Goal: Task Accomplishment & Management: Use online tool/utility

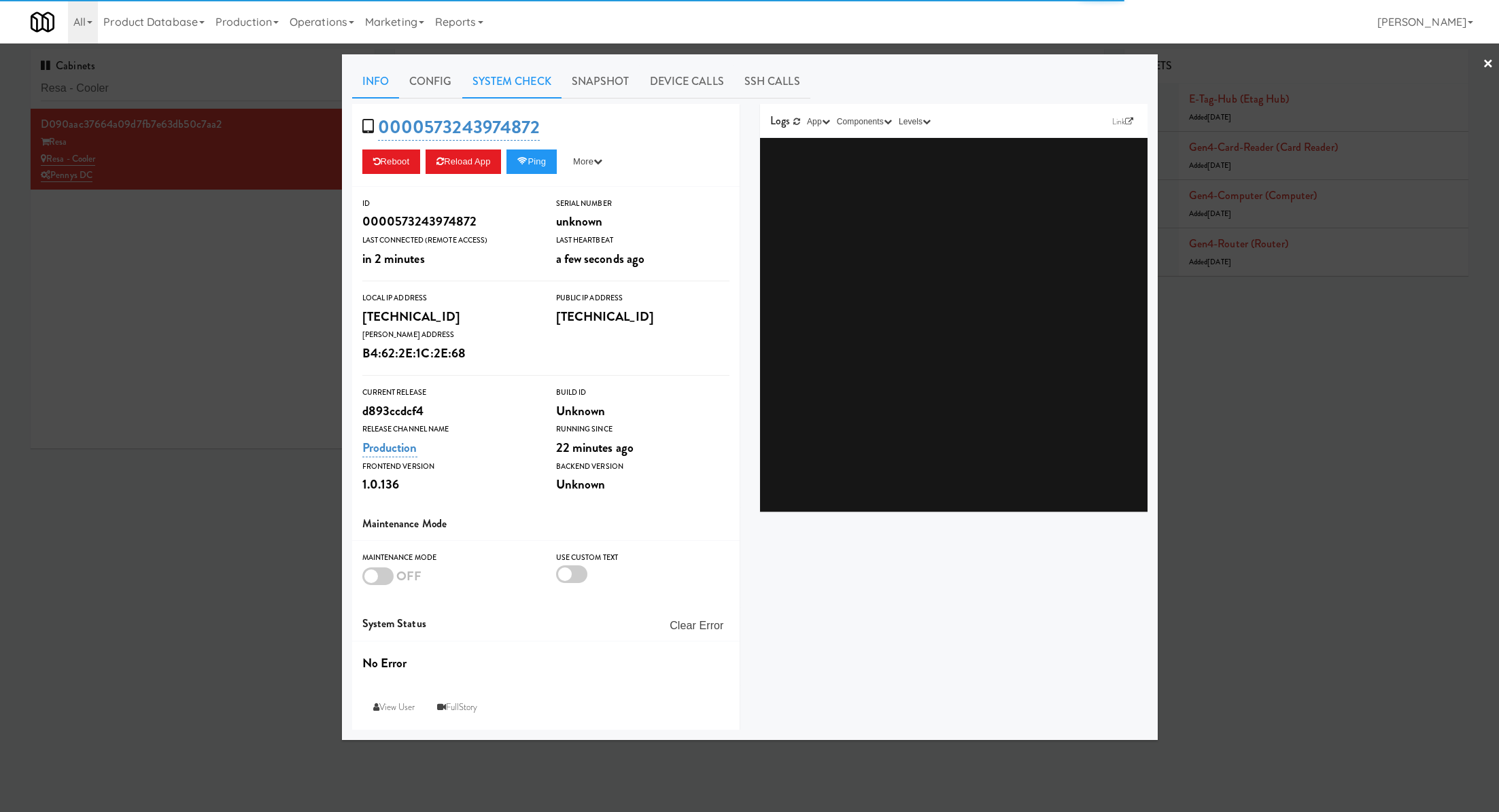
click at [496, 83] on link "System Check" at bounding box center [512, 82] width 99 height 34
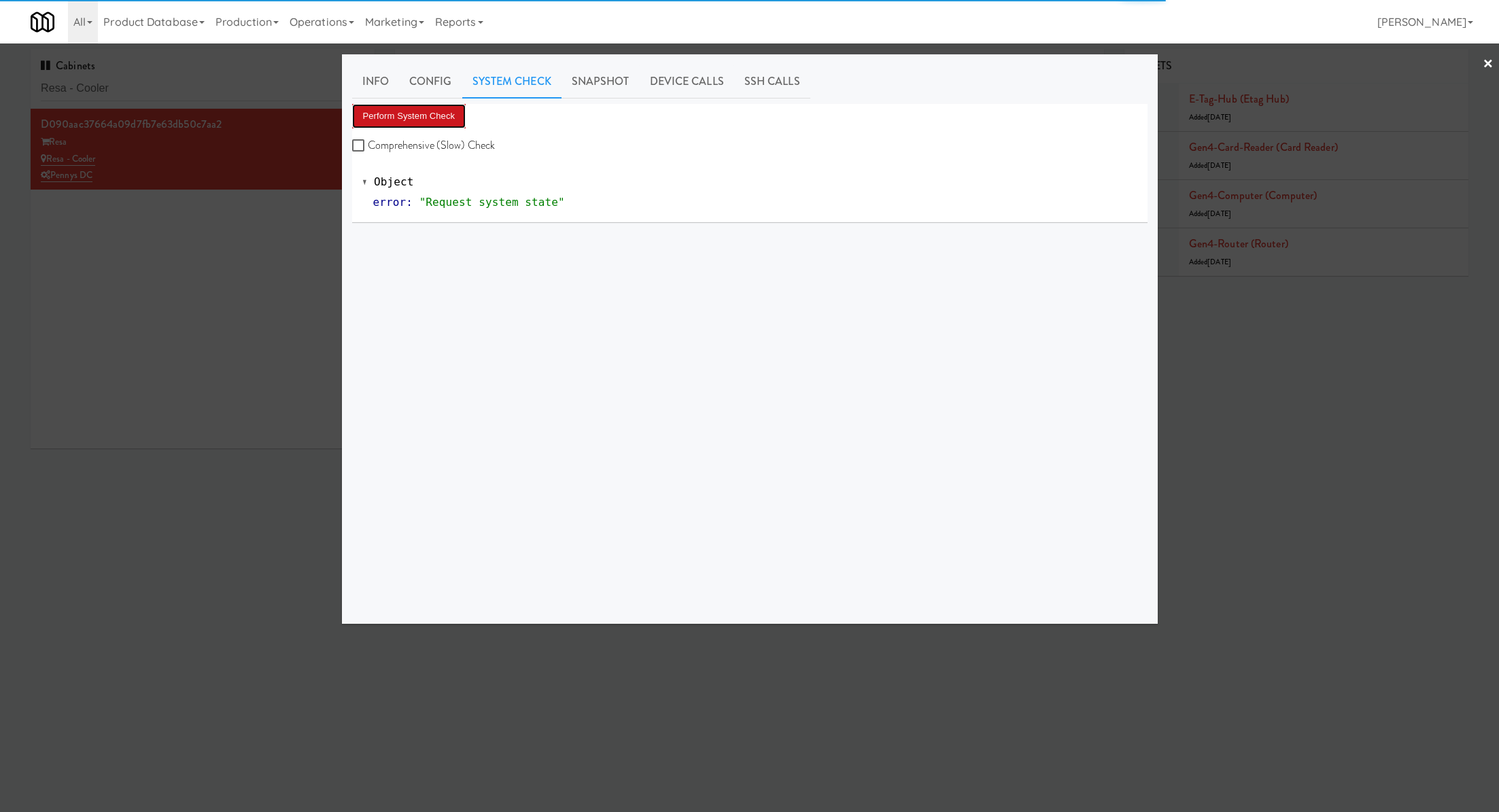
click at [428, 112] on button "Perform System Check" at bounding box center [409, 116] width 114 height 25
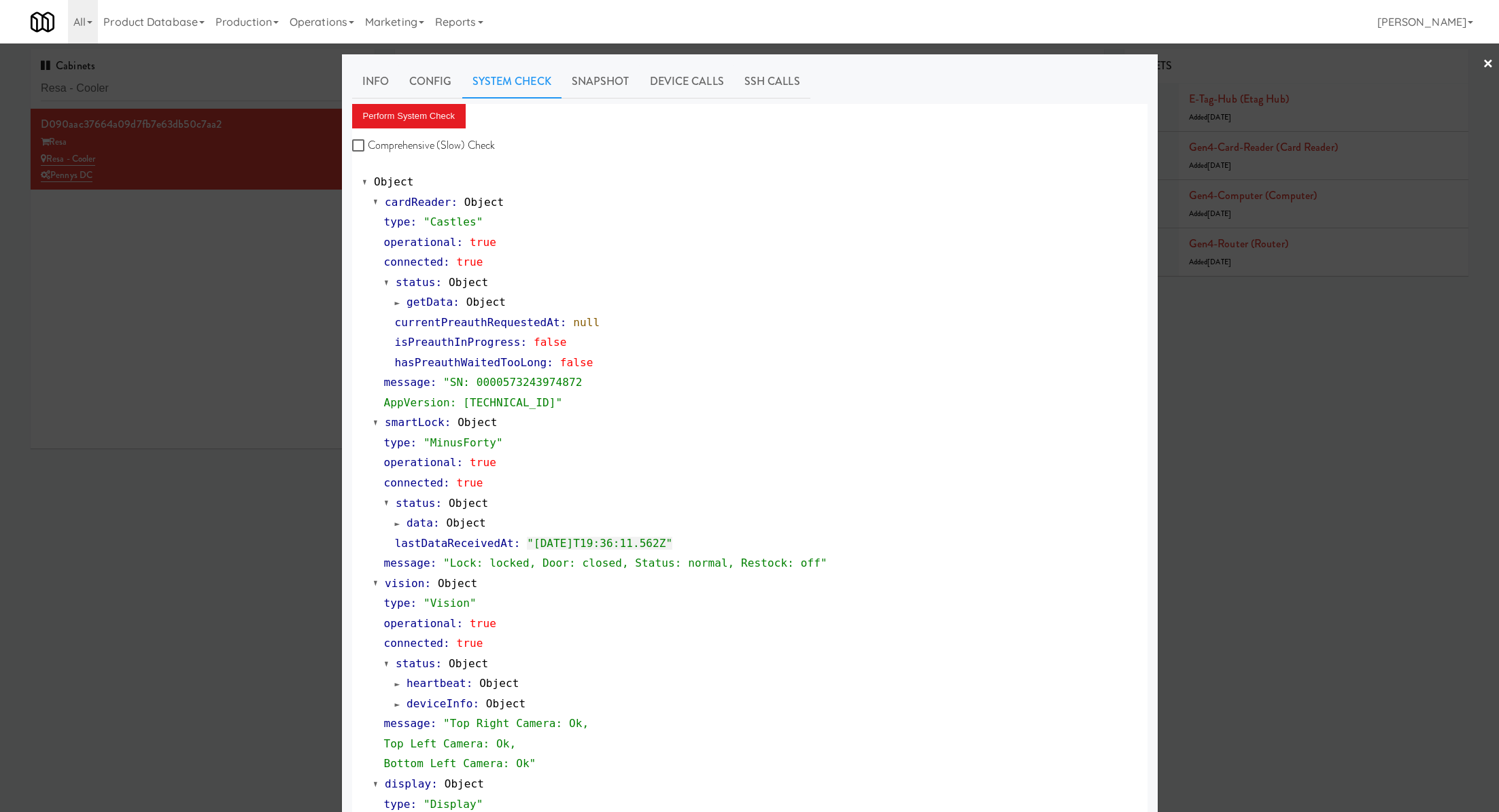
click at [235, 89] on div at bounding box center [750, 406] width 1499 height 812
click at [235, 89] on input "Resa - Cooler" at bounding box center [202, 89] width 324 height 25
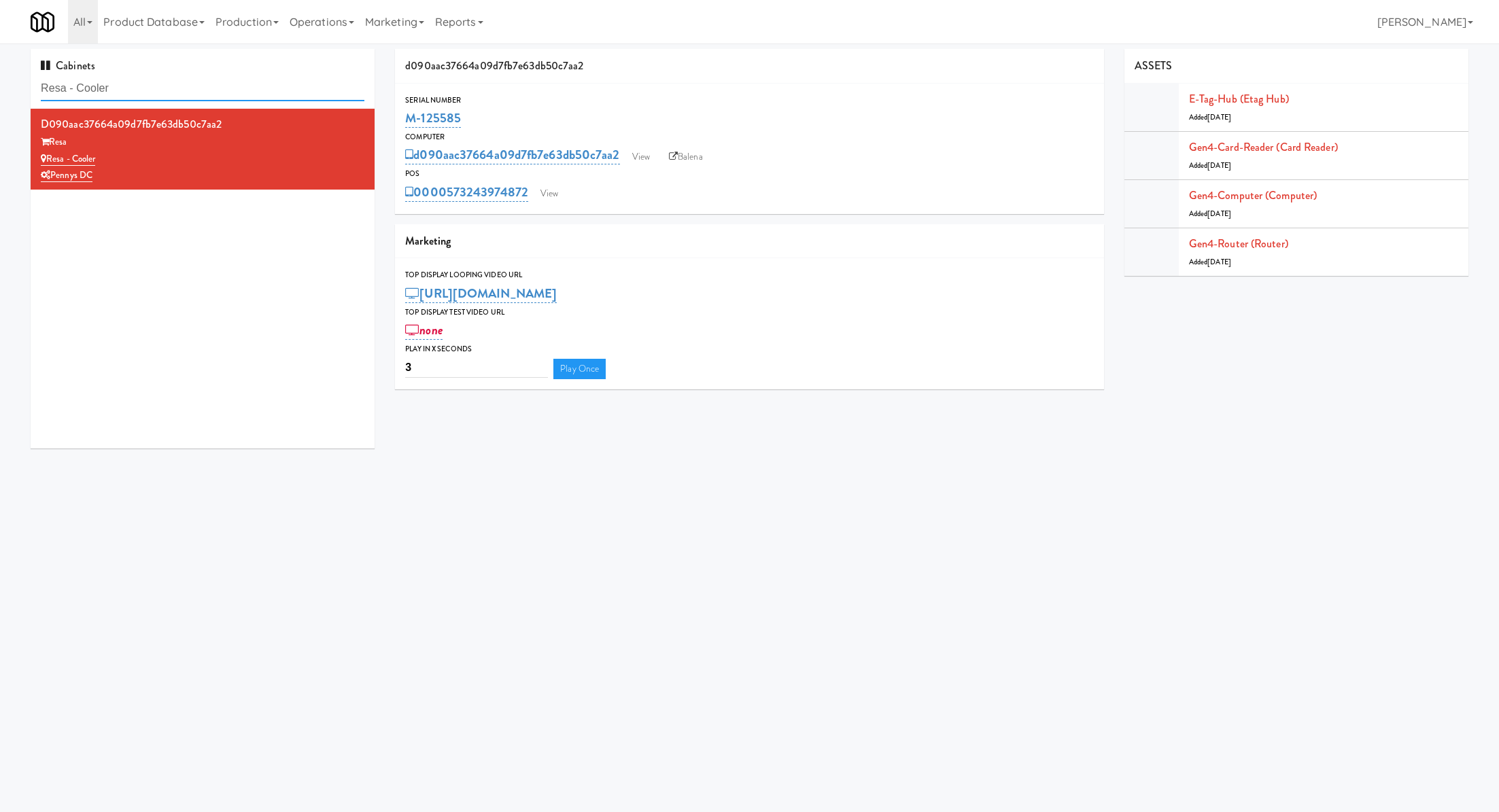
click at [235, 89] on input "Resa - Cooler" at bounding box center [202, 89] width 324 height 25
paste input "Aqua"
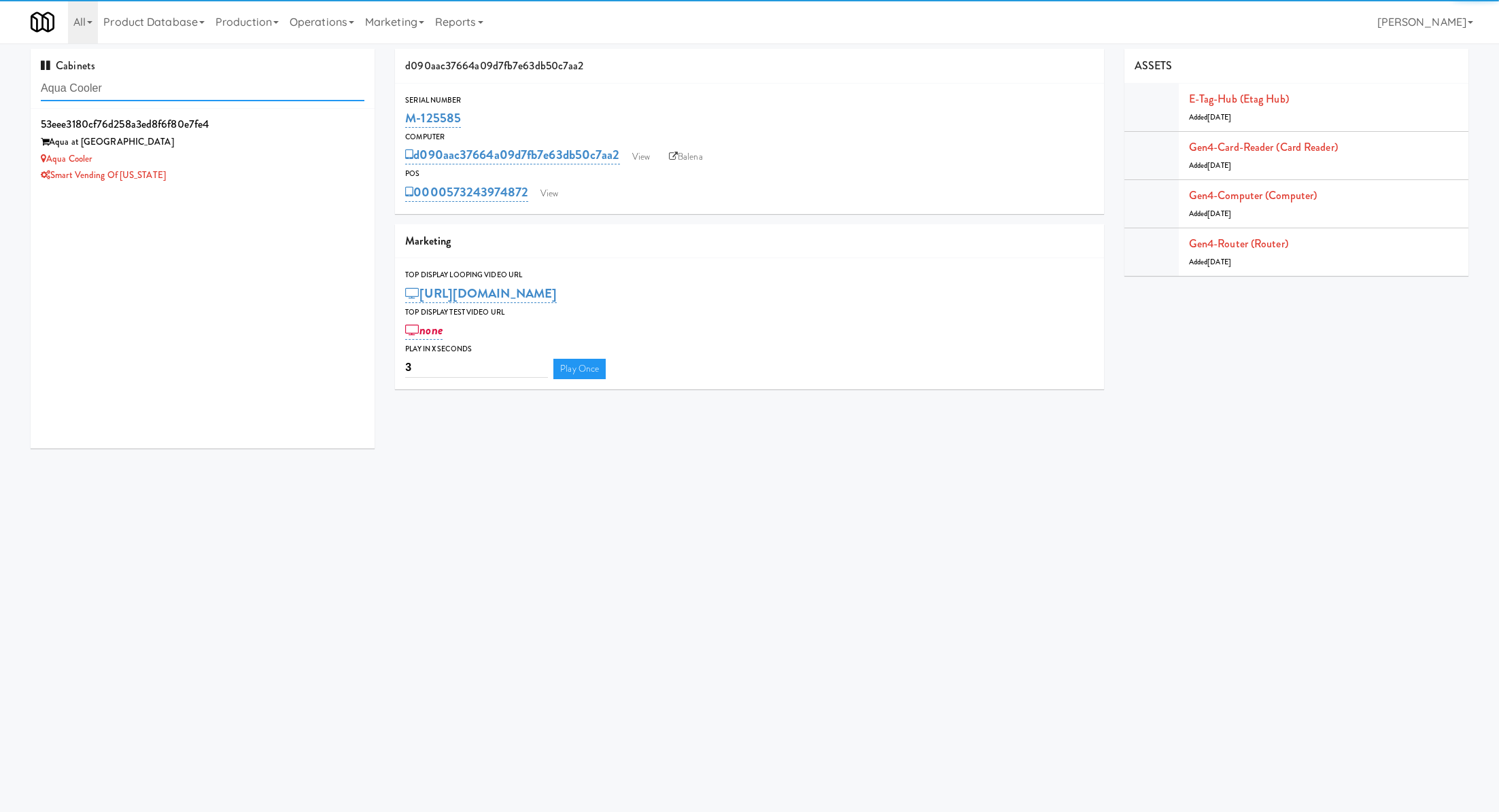
type input "Aqua Cooler"
click at [277, 191] on div "53eee3180cf76d258a3ed8f6f80e7fe4 Aqua at 25th Street Aqua Cooler Smart Vending …" at bounding box center [202, 278] width 344 height 340
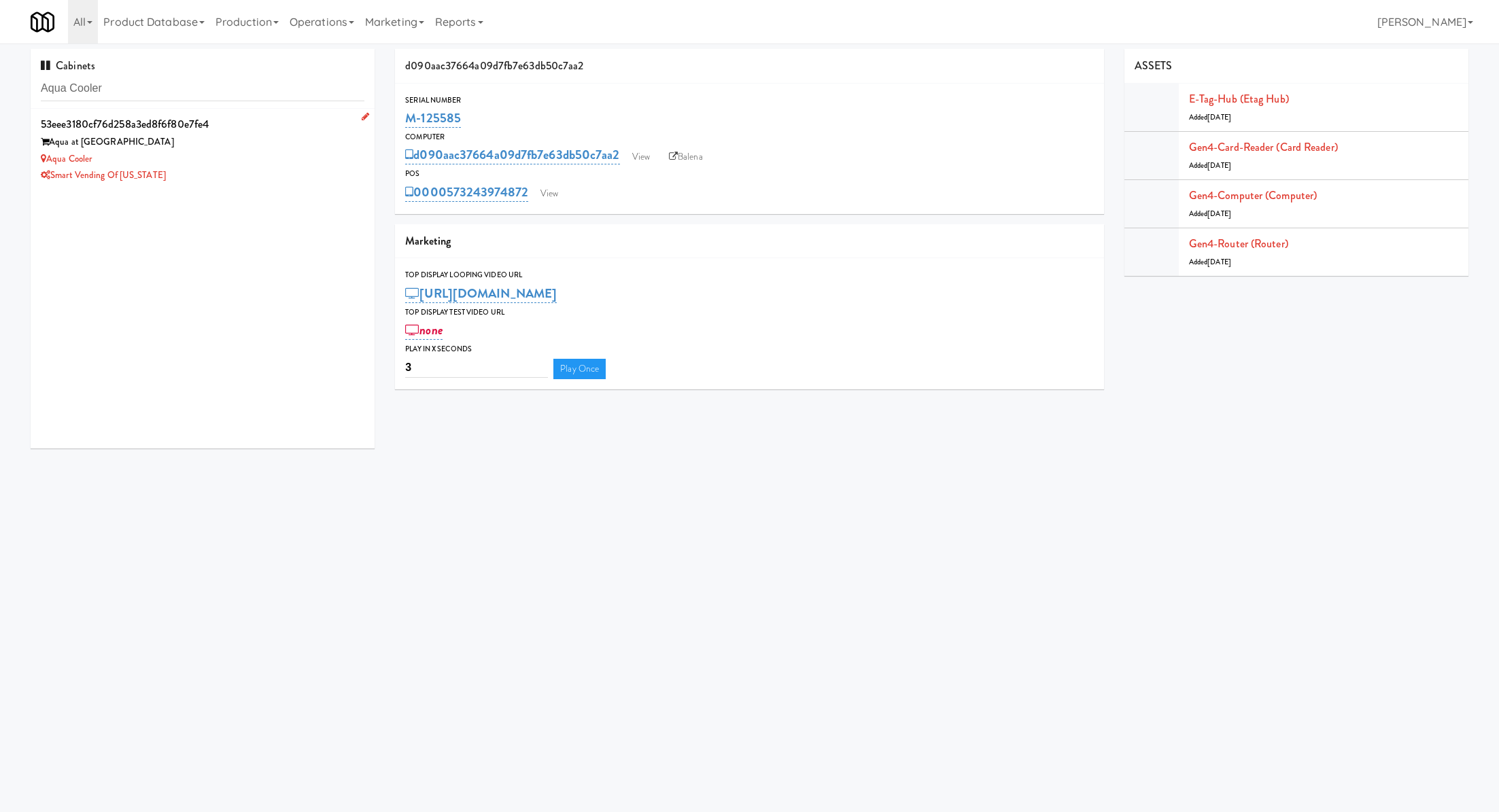
click at [282, 155] on div "Aqua Cooler" at bounding box center [202, 159] width 324 height 17
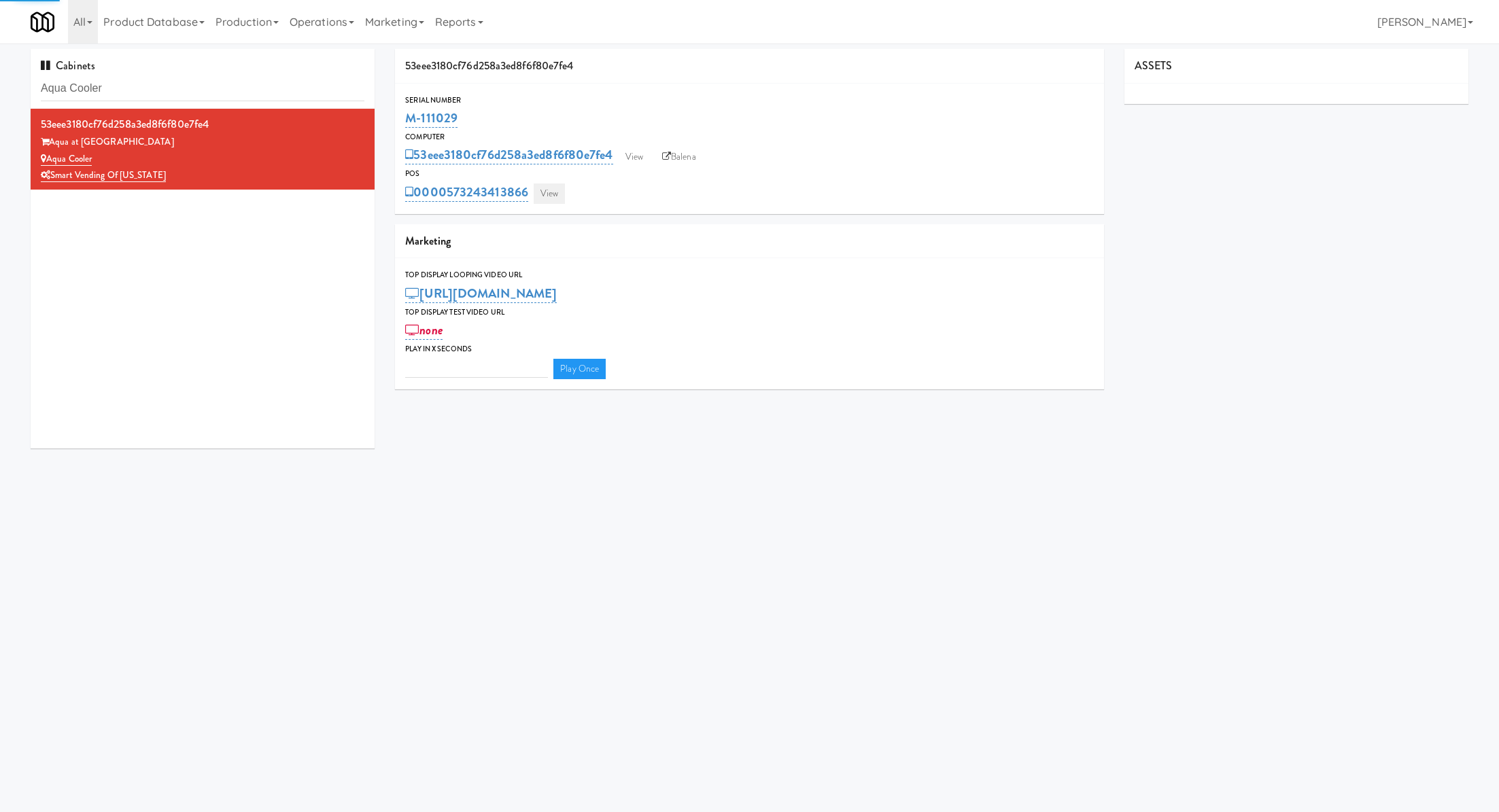
type input "3"
click at [548, 188] on link "View" at bounding box center [549, 193] width 31 height 20
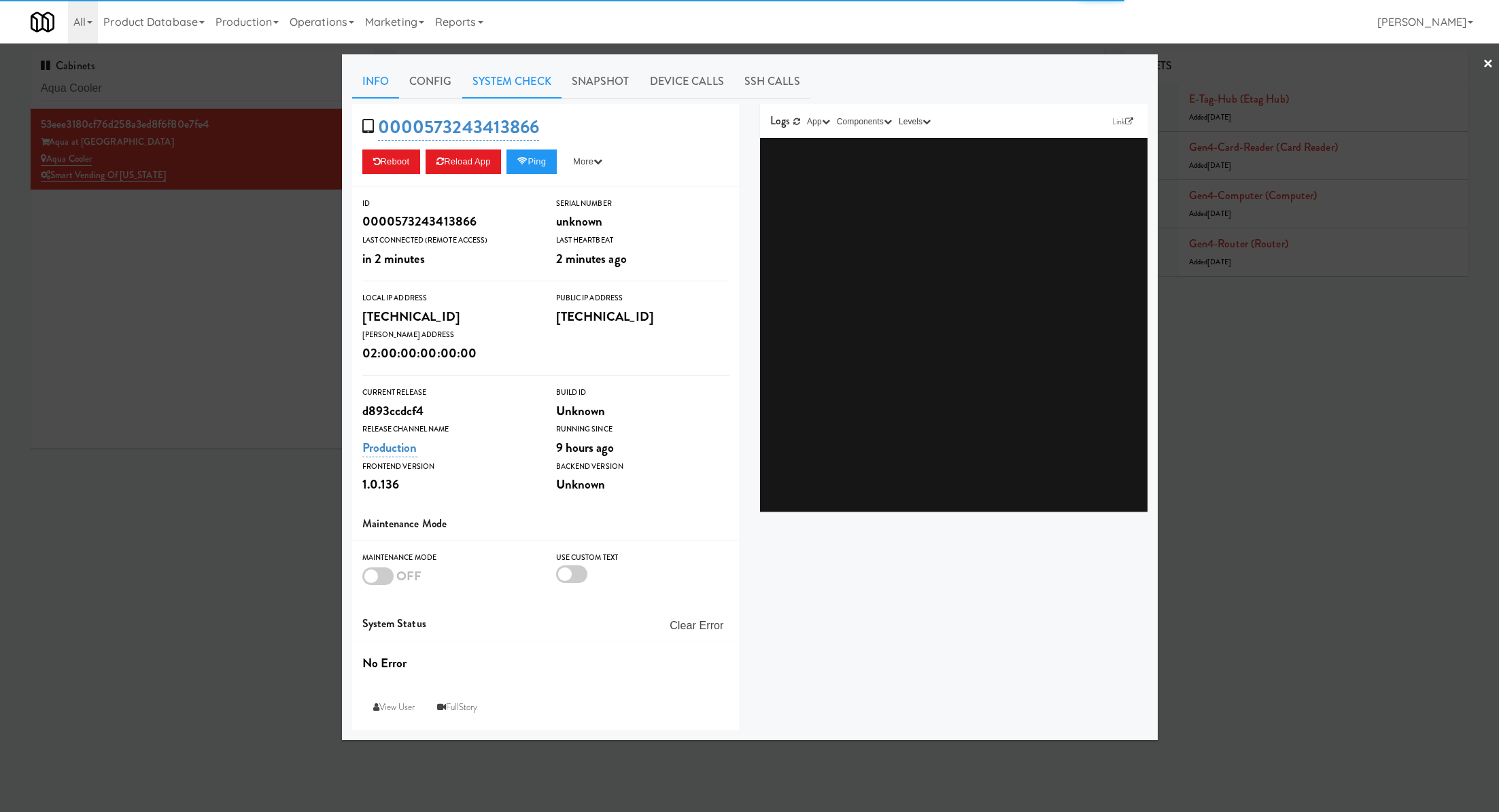
click at [488, 91] on link "System Check" at bounding box center [512, 82] width 99 height 34
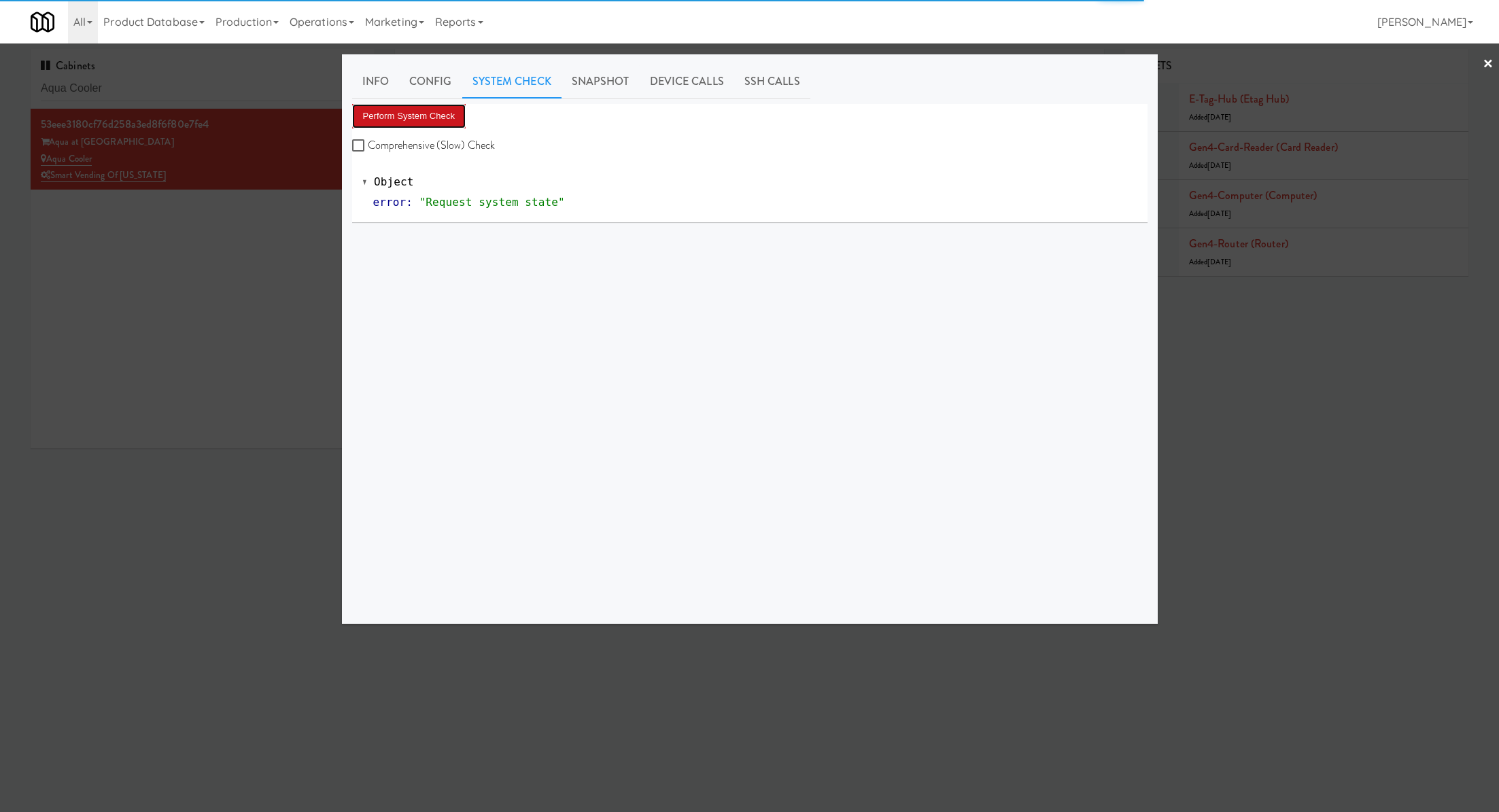
click at [442, 109] on button "Perform System Check" at bounding box center [409, 116] width 114 height 25
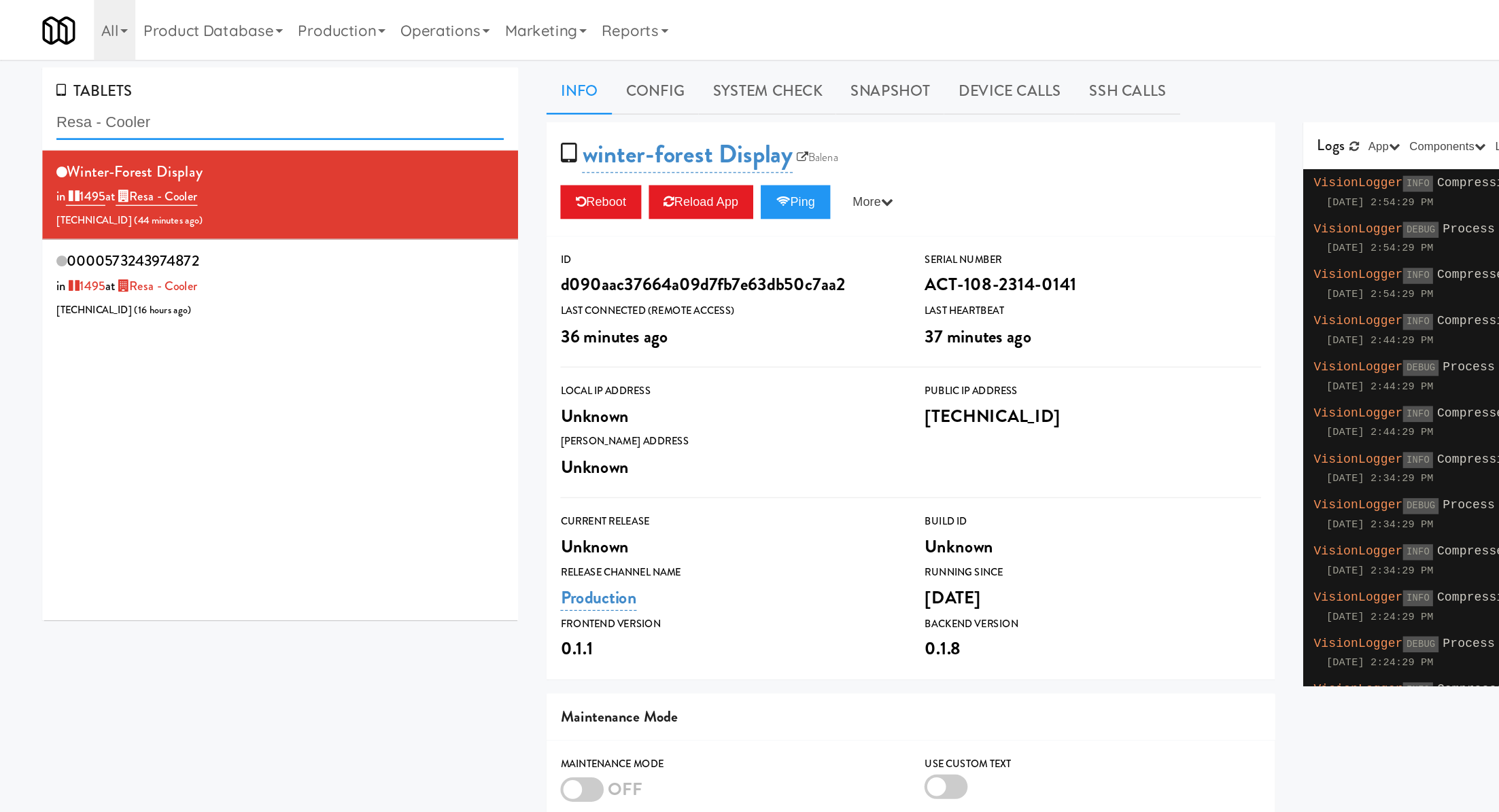
click at [106, 88] on input "Resa - Cooler" at bounding box center [202, 89] width 324 height 25
paste input "Aqua"
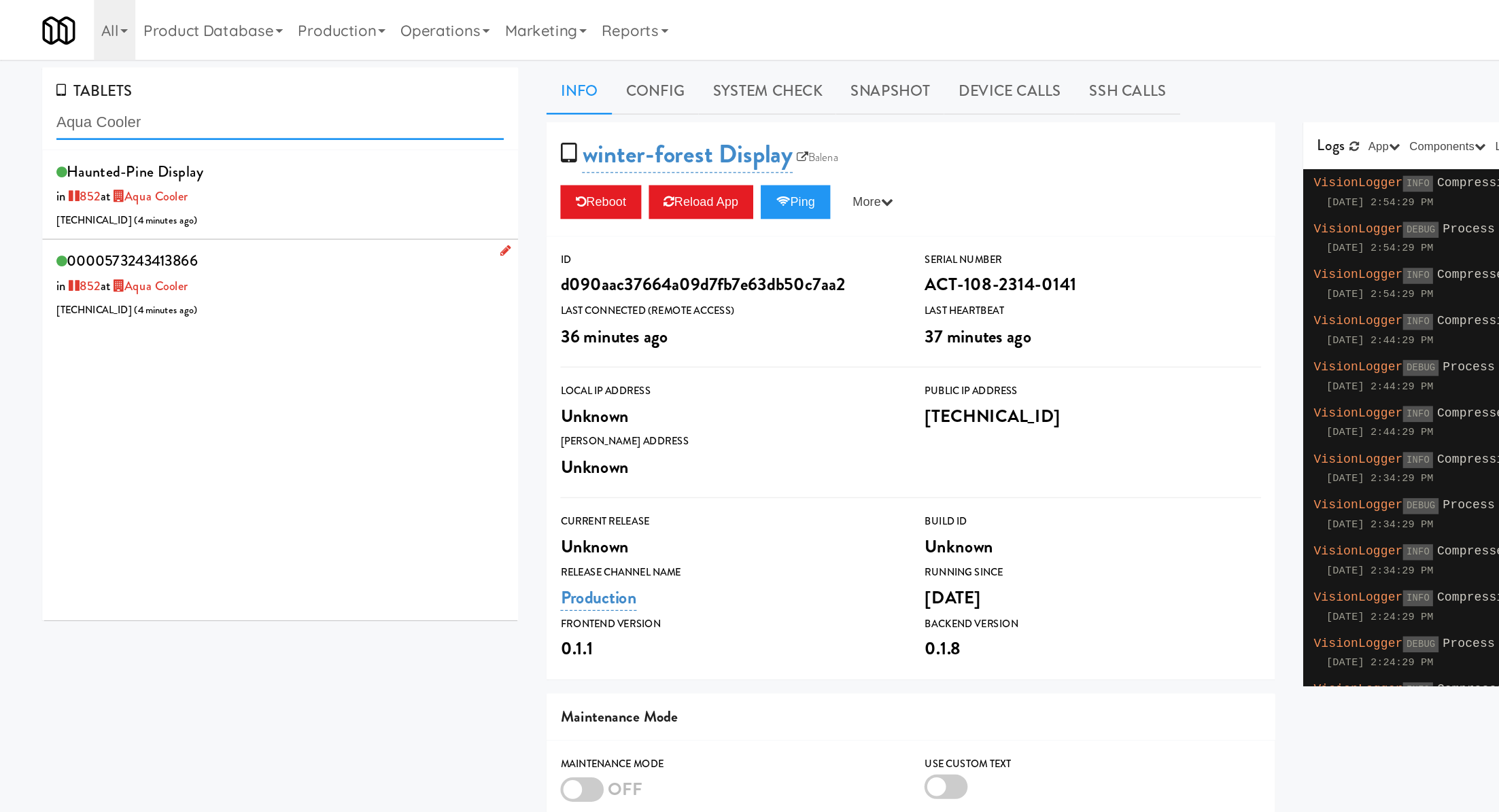
type input "Aqua Cooler"
click at [240, 196] on div "0000573243413866 in 852 at Aqua Cooler 206.0.69.184 ( 4 minutes ago )" at bounding box center [202, 206] width 324 height 54
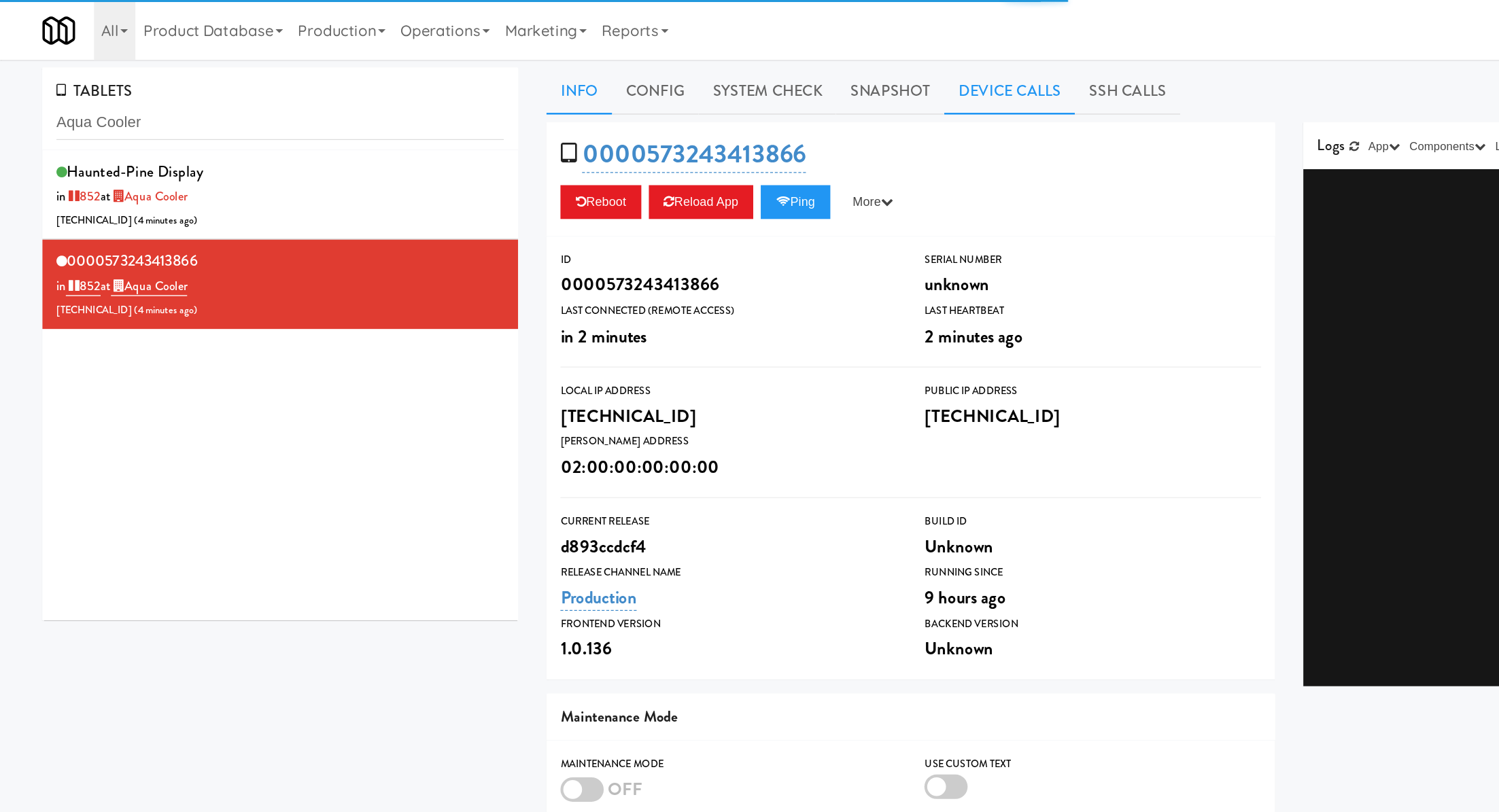
click at [731, 63] on link "Device Calls" at bounding box center [729, 66] width 95 height 34
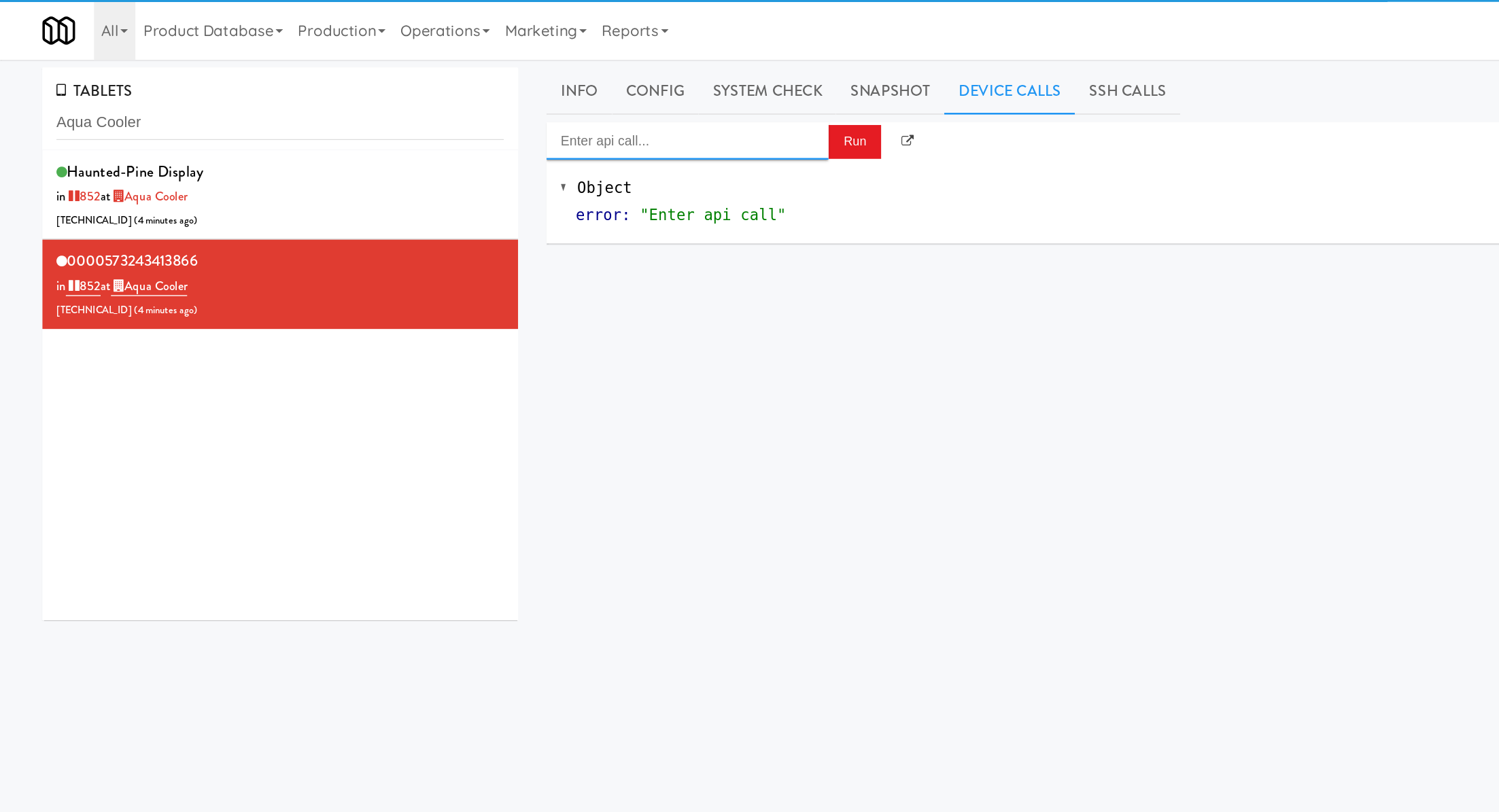
click at [550, 97] on input "Enter api call..." at bounding box center [497, 102] width 204 height 27
click at [549, 131] on div "Cooler: Enable Restocking" at bounding box center [497, 124] width 184 height 18
type input "Cooler: Enable Restocking"
click at [607, 112] on button "Run" at bounding box center [617, 103] width 38 height 25
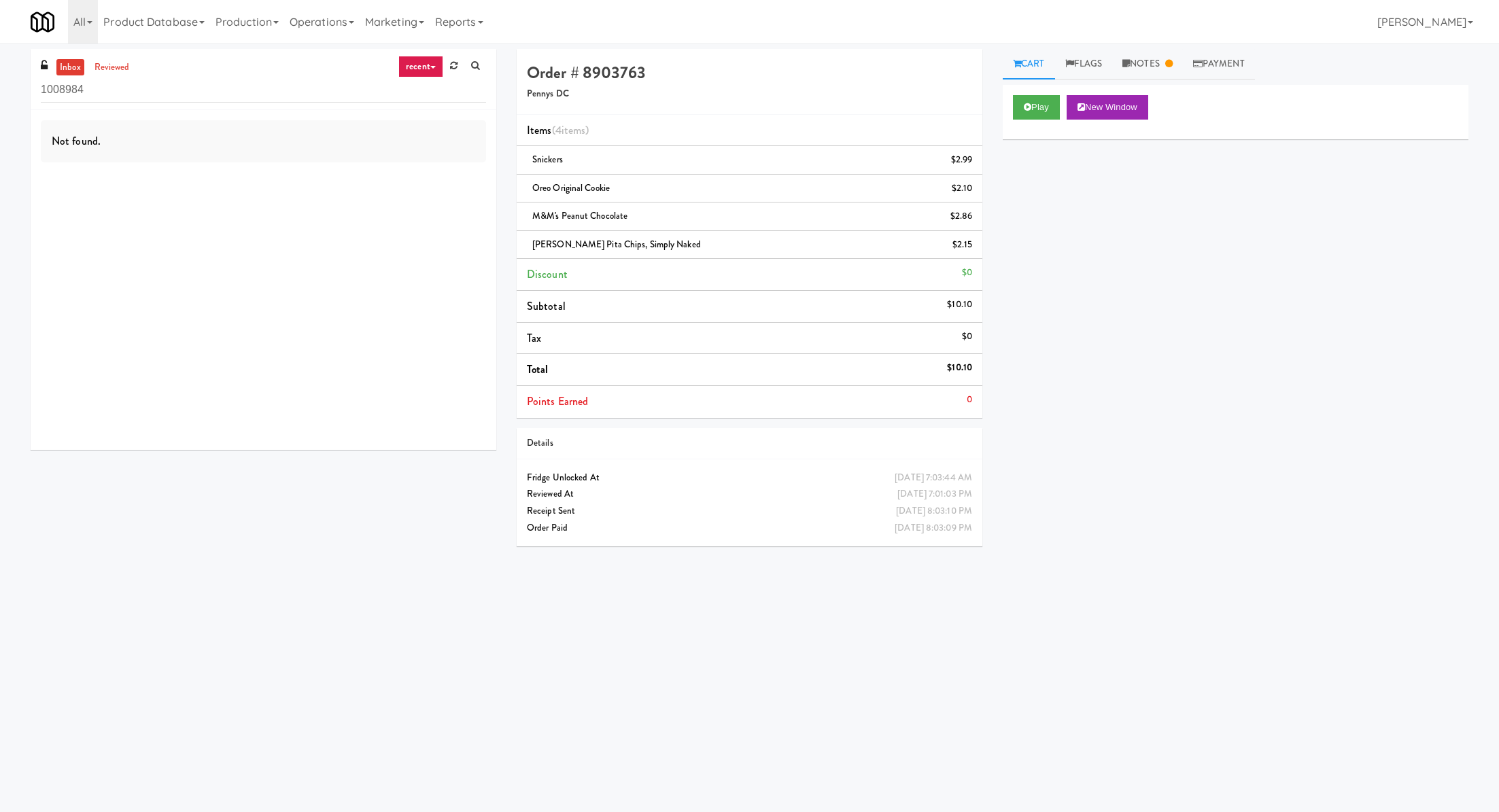
click at [132, 97] on input "1008984" at bounding box center [263, 90] width 445 height 25
type input "elm"
click at [232, 163] on div "Elm at Panorama" at bounding box center [290, 157] width 391 height 17
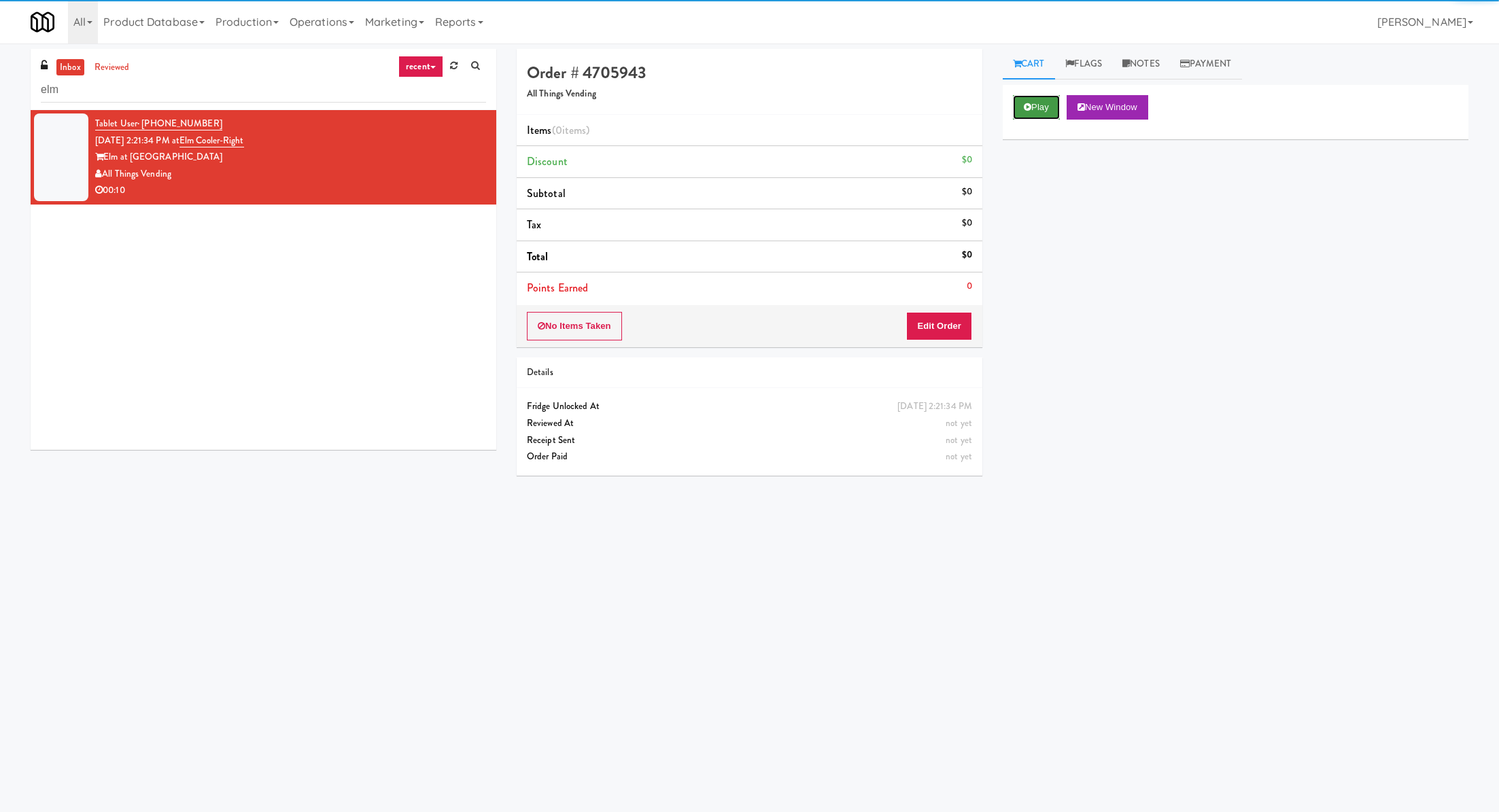
click at [1044, 108] on button "Play" at bounding box center [1036, 107] width 47 height 25
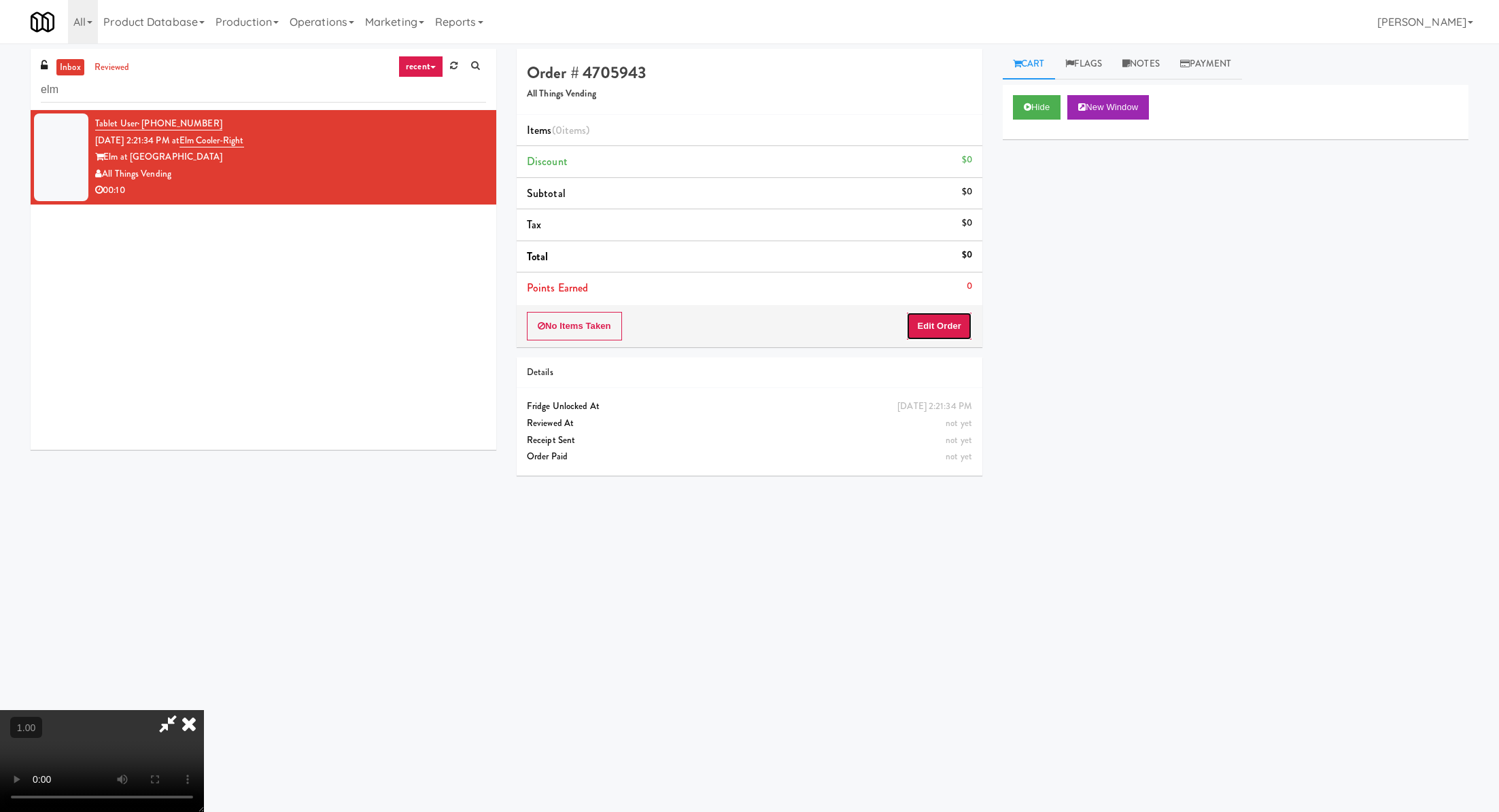
click at [947, 324] on button "Edit Order" at bounding box center [939, 326] width 66 height 28
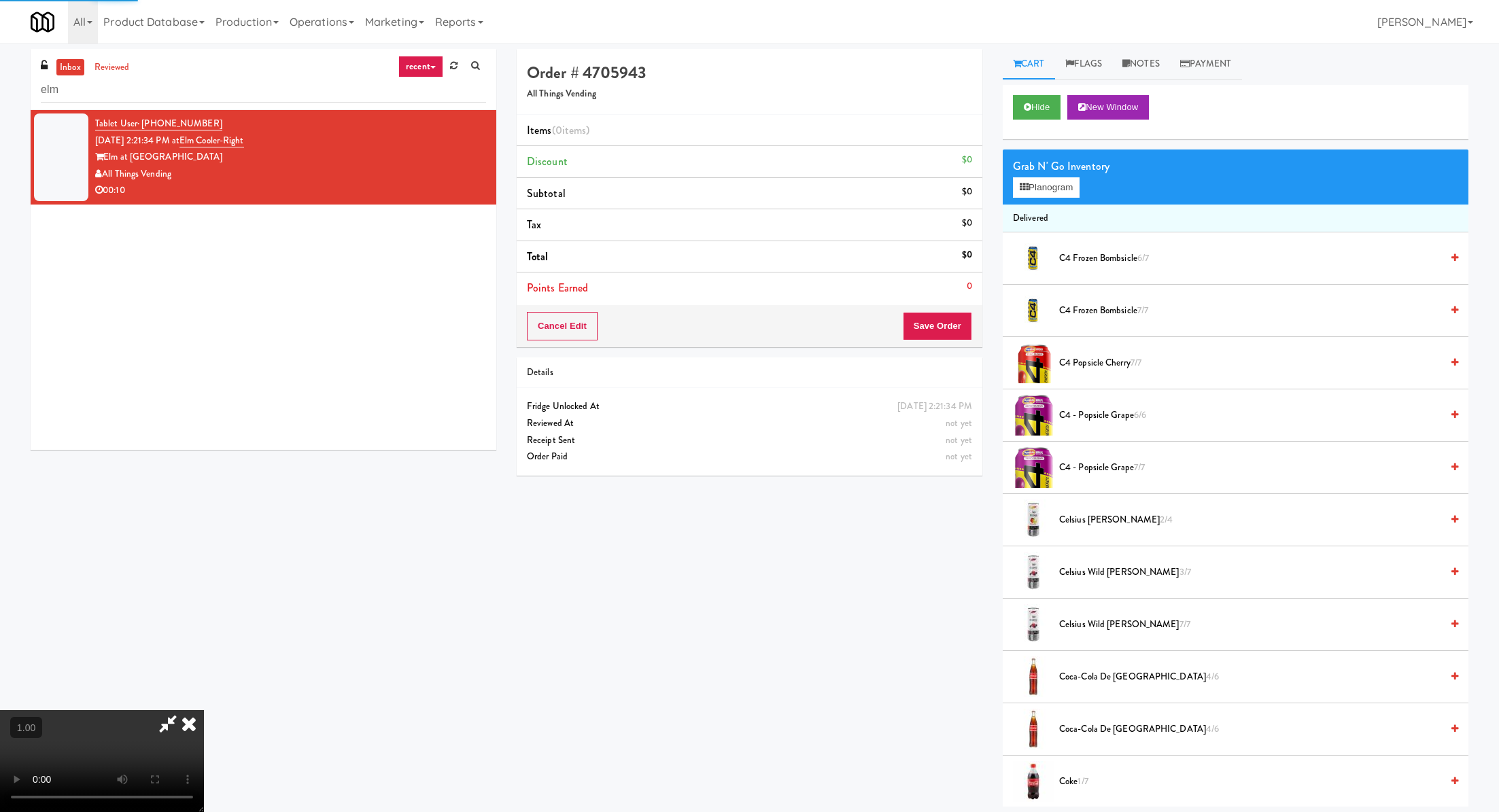
click at [204, 710] on video at bounding box center [102, 761] width 204 height 102
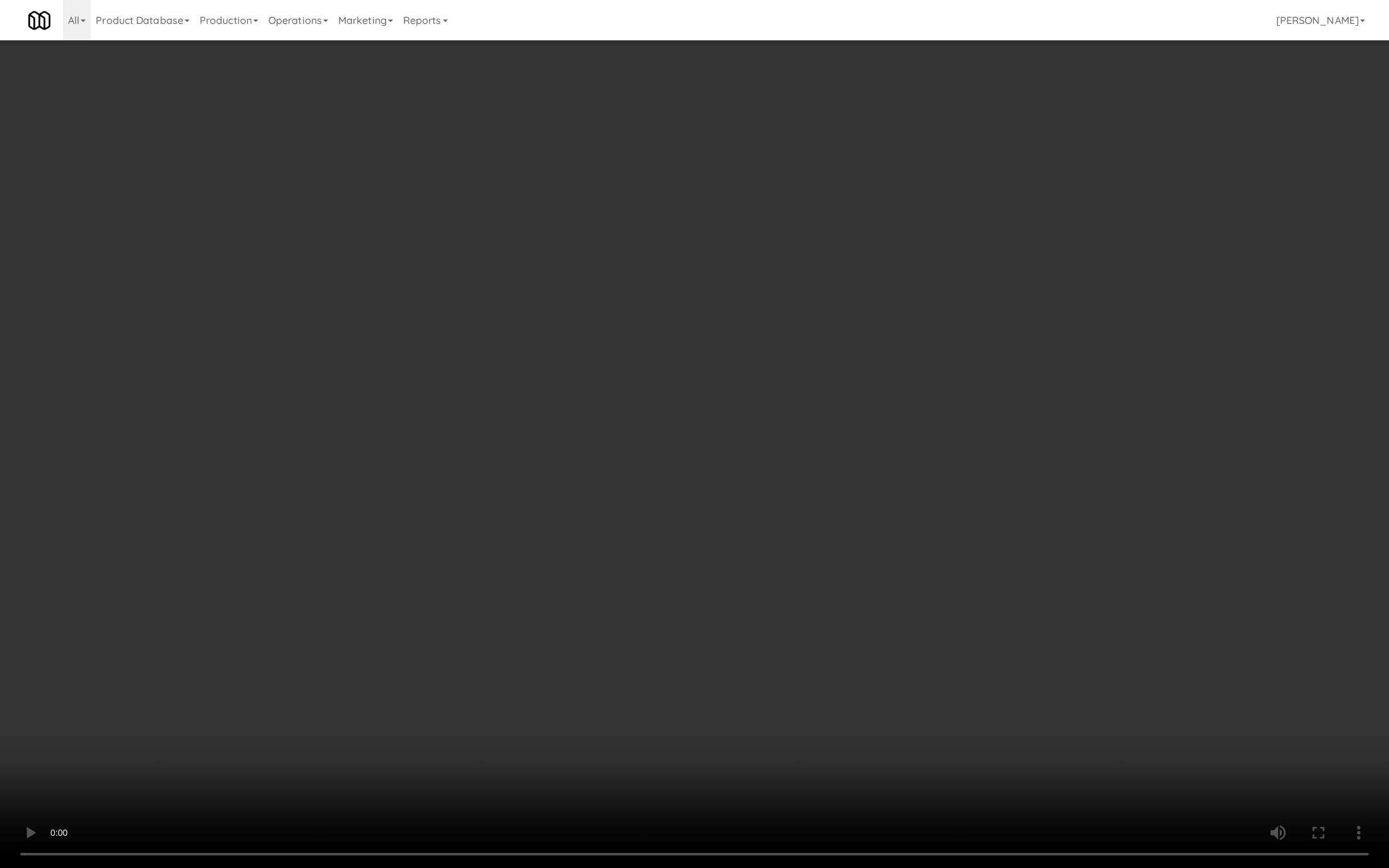
click at [487, 497] on video at bounding box center [694, 434] width 1389 height 868
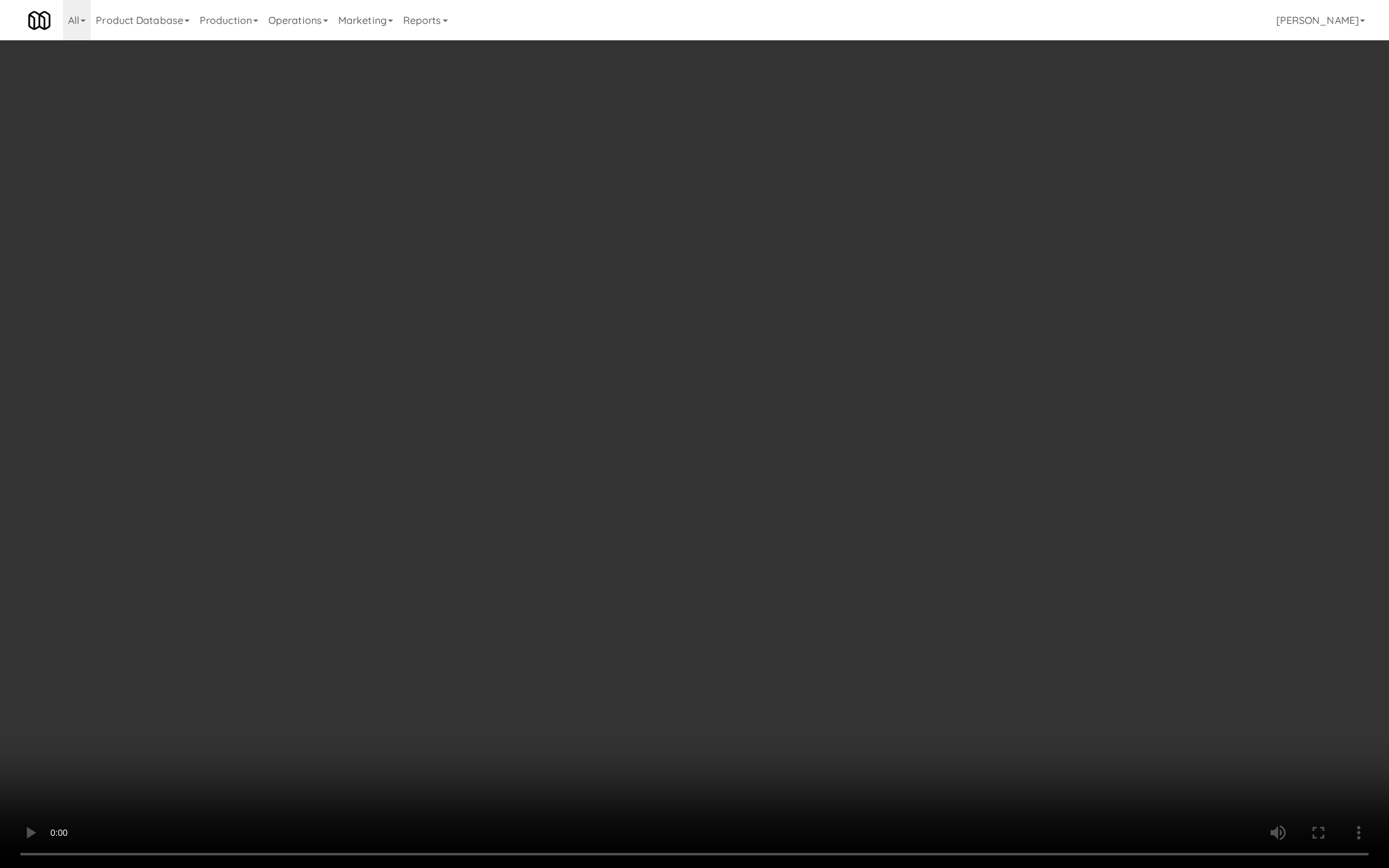
click at [487, 497] on video at bounding box center [694, 434] width 1389 height 868
click at [524, 449] on video at bounding box center [694, 434] width 1389 height 868
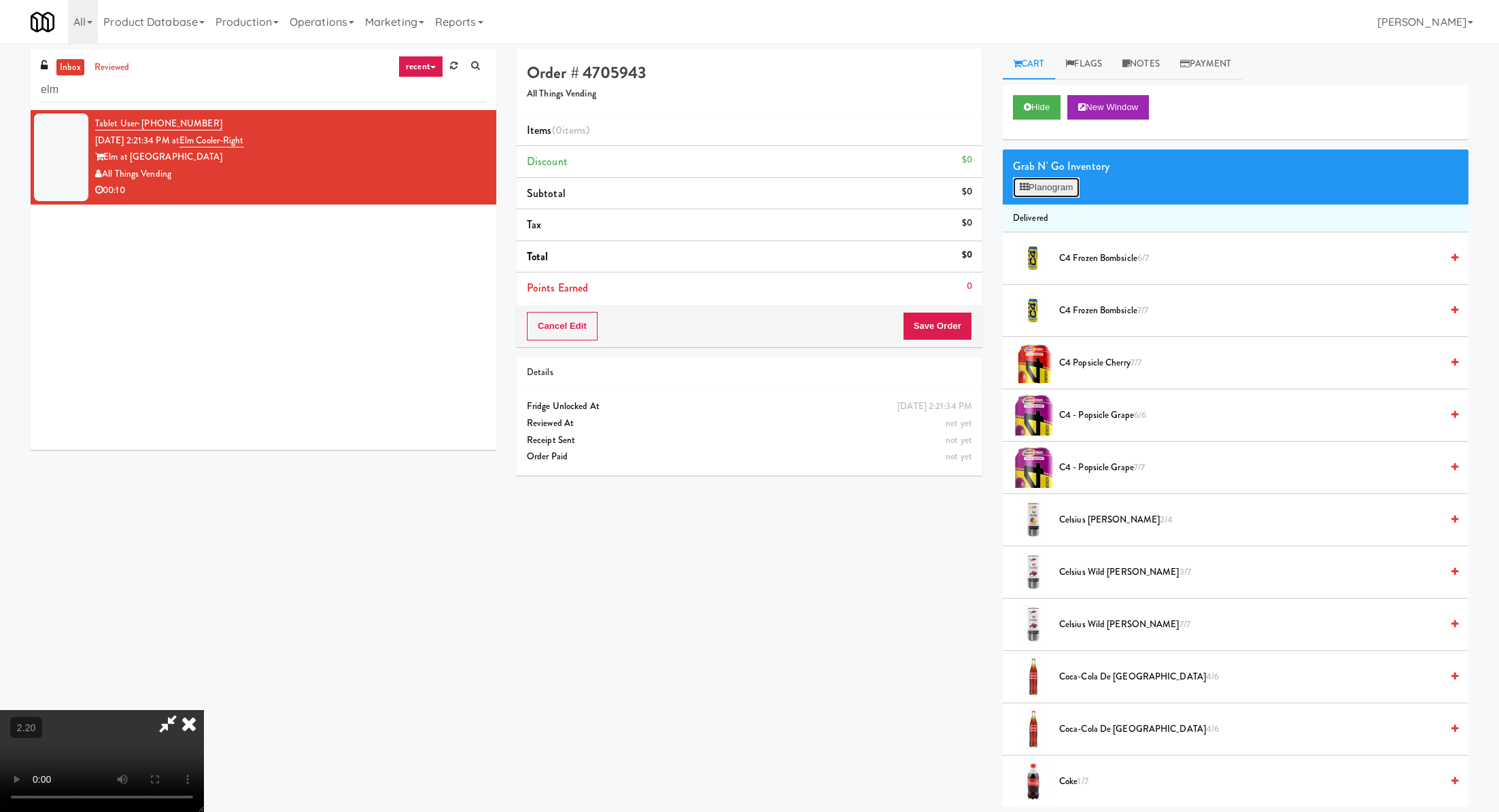
click at [1071, 187] on button "Planogram" at bounding box center [1046, 187] width 67 height 20
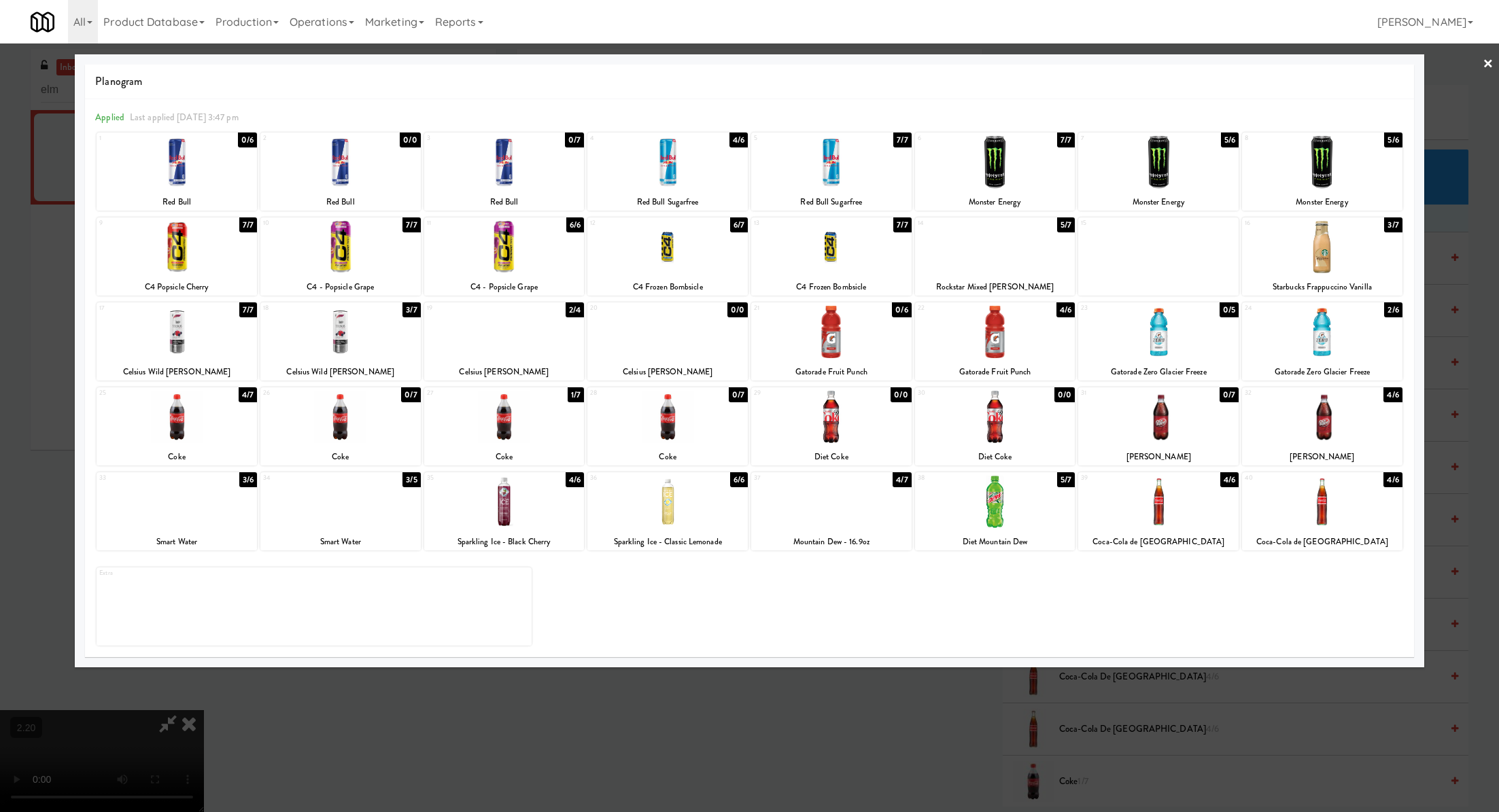
click at [1191, 507] on div at bounding box center [1158, 501] width 161 height 52
click at [508, 500] on div at bounding box center [504, 501] width 161 height 52
click at [1491, 63] on link "×" at bounding box center [1488, 65] width 11 height 43
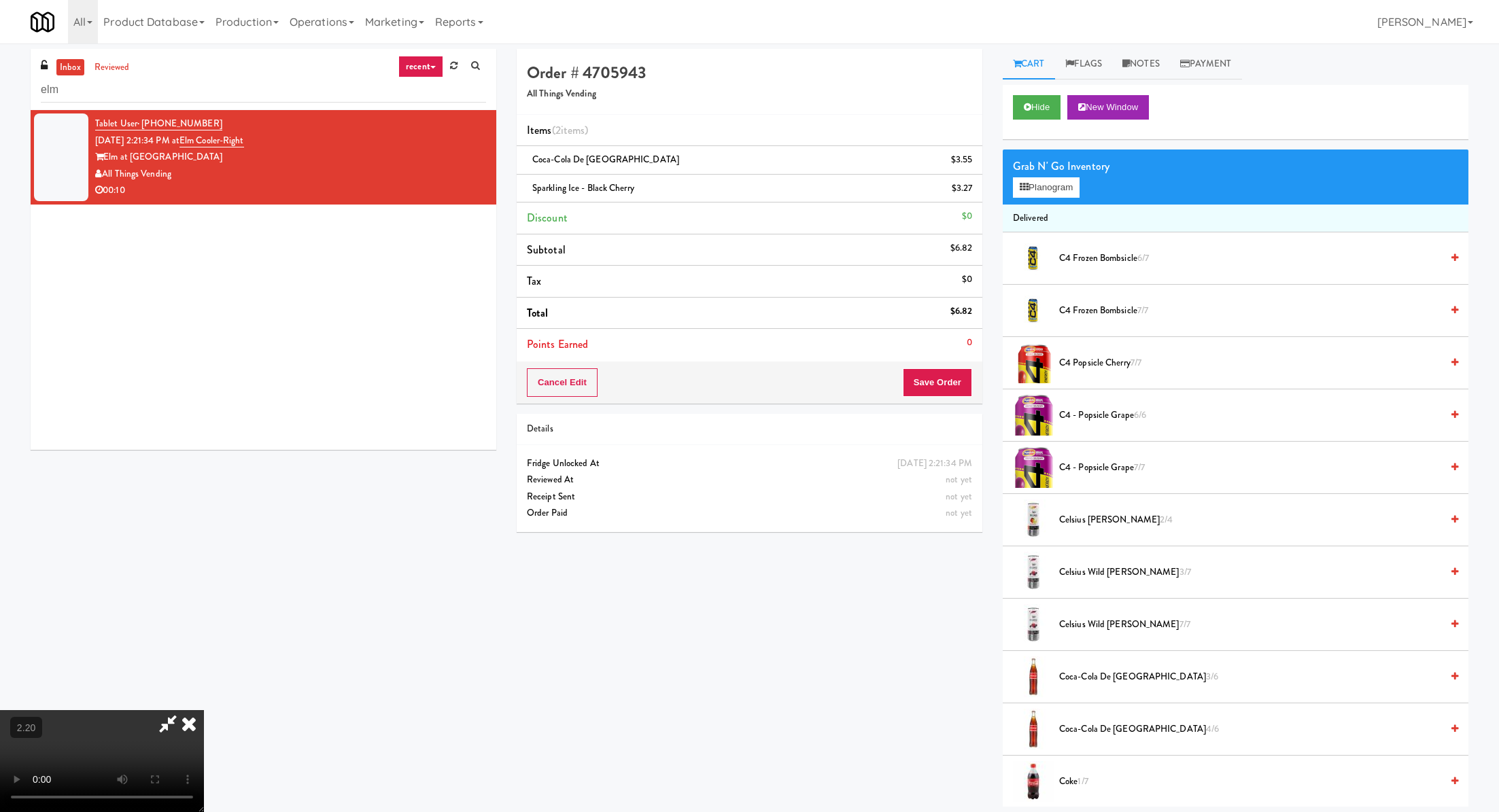
click at [204, 710] on icon at bounding box center [189, 723] width 30 height 27
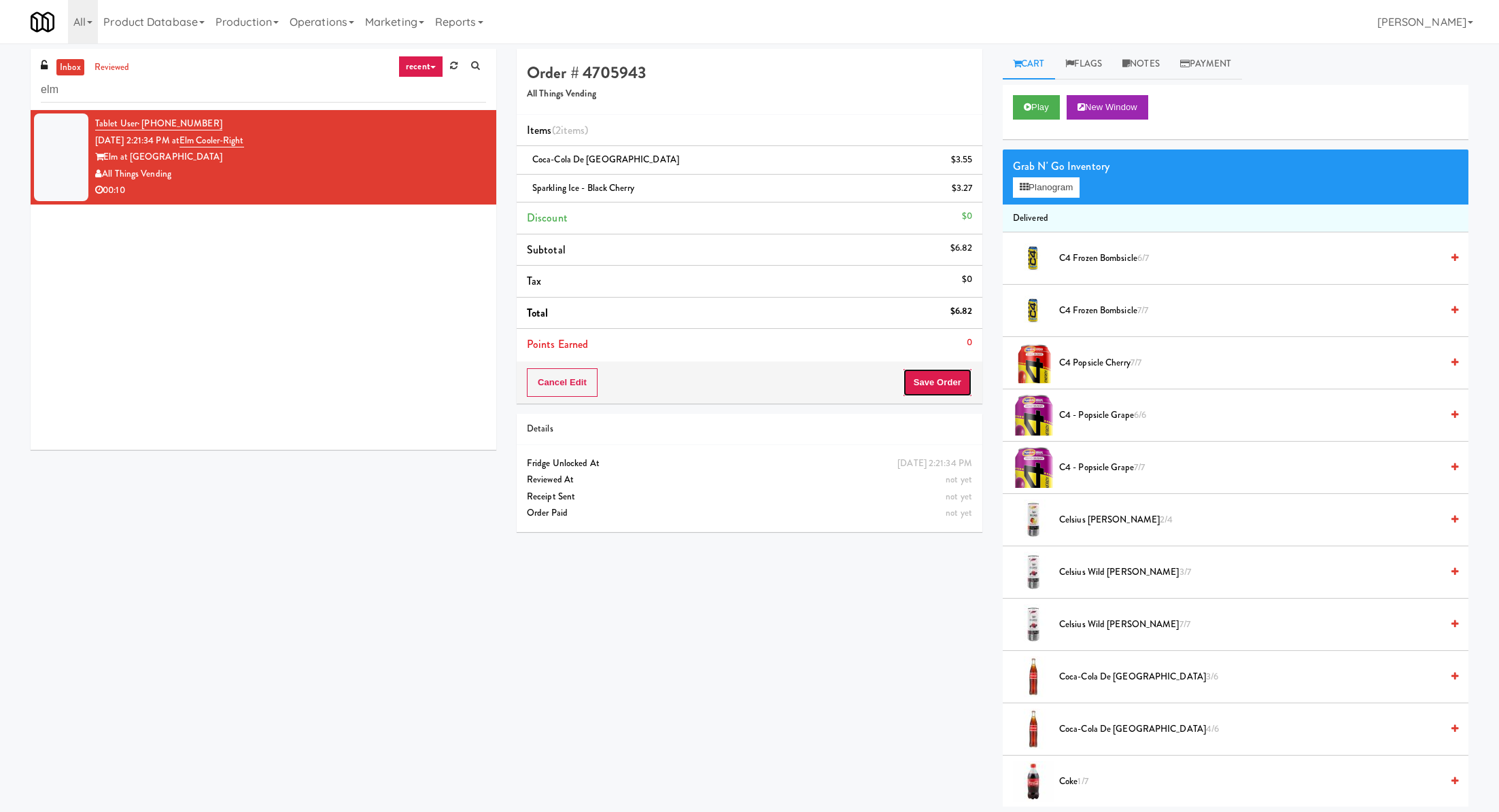
click at [915, 377] on button "Save Order" at bounding box center [938, 382] width 69 height 28
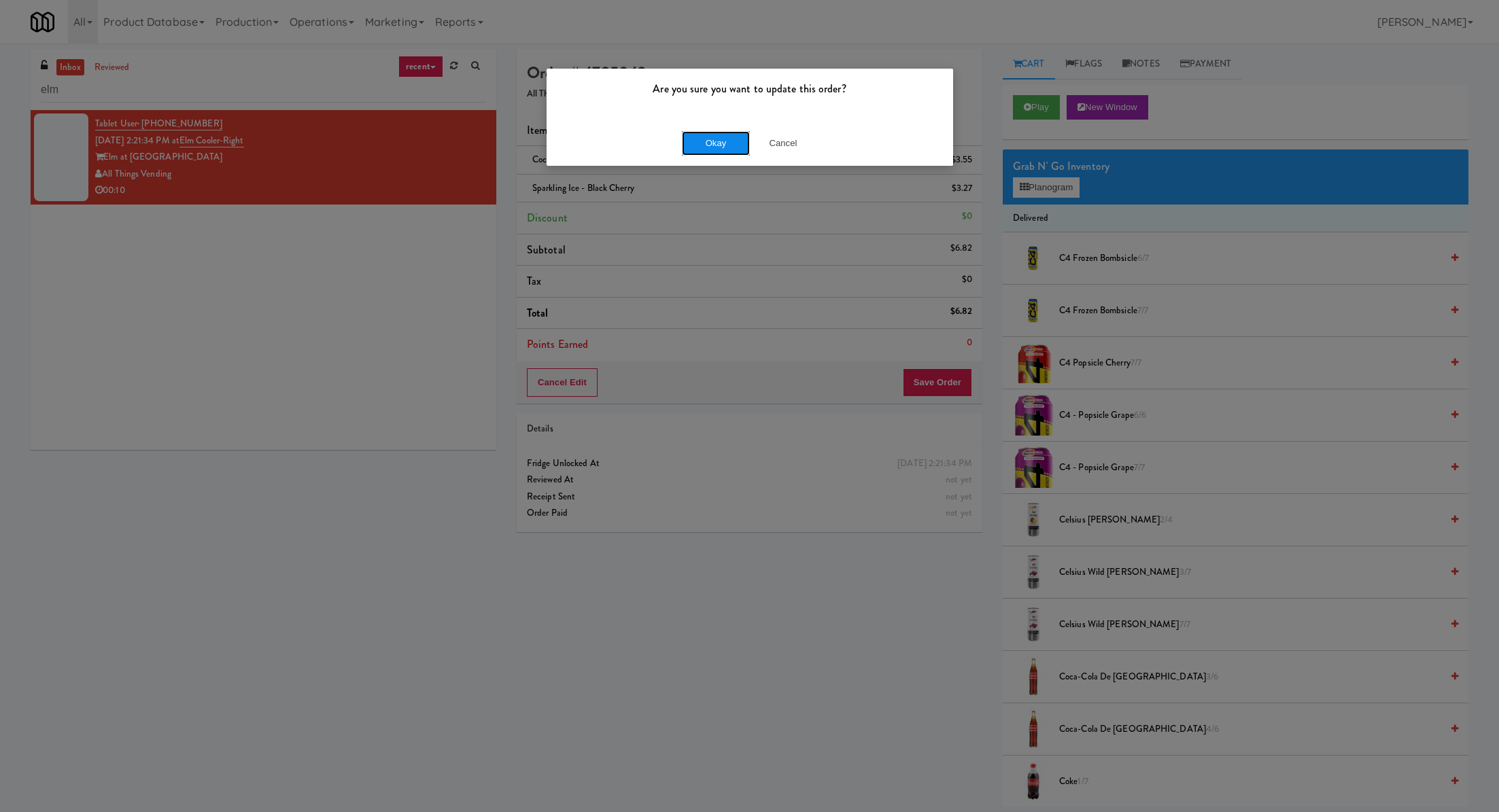
click at [702, 151] on button "Okay" at bounding box center [716, 144] width 68 height 25
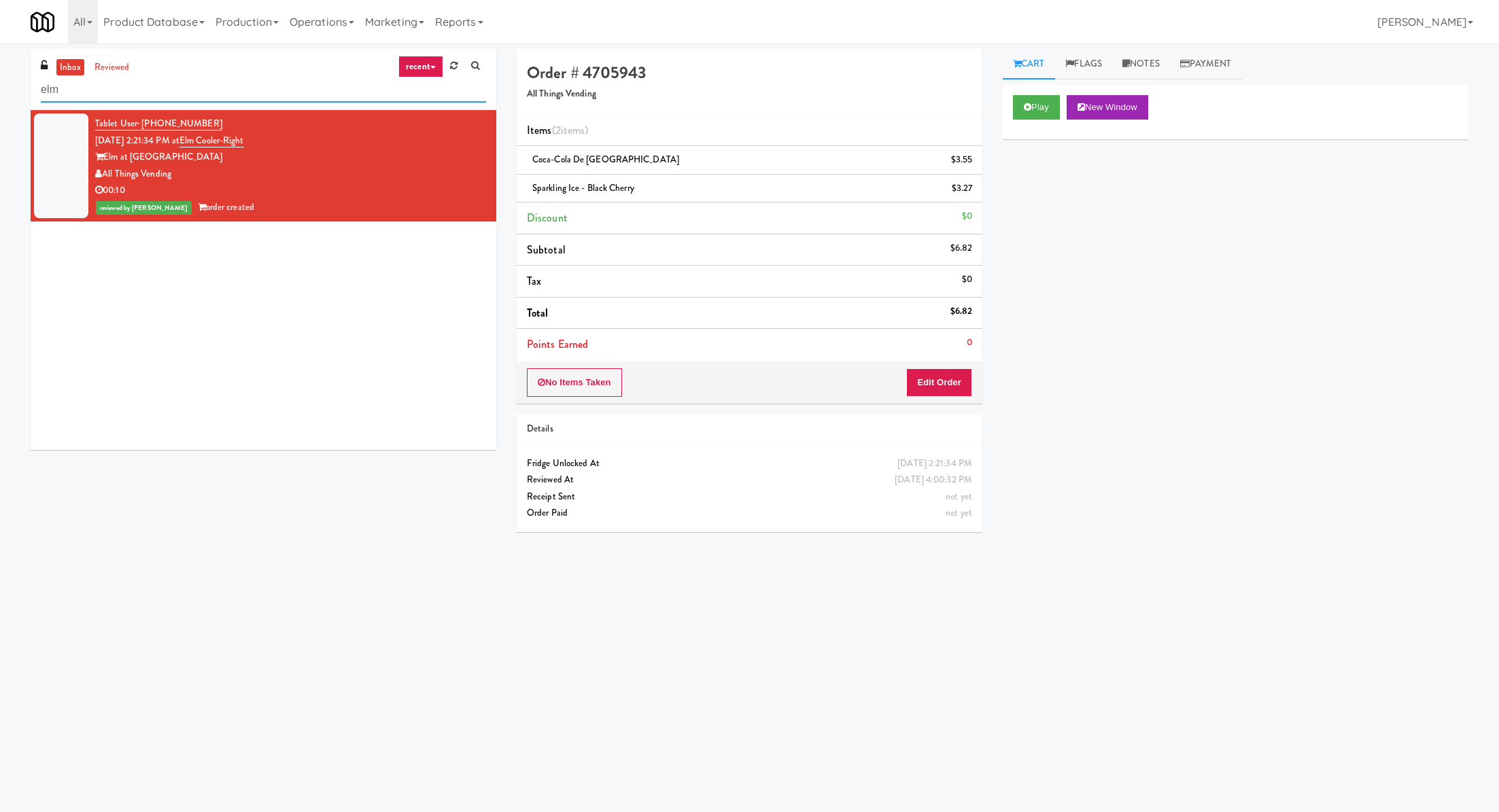
click at [313, 91] on input "elm" at bounding box center [263, 90] width 445 height 25
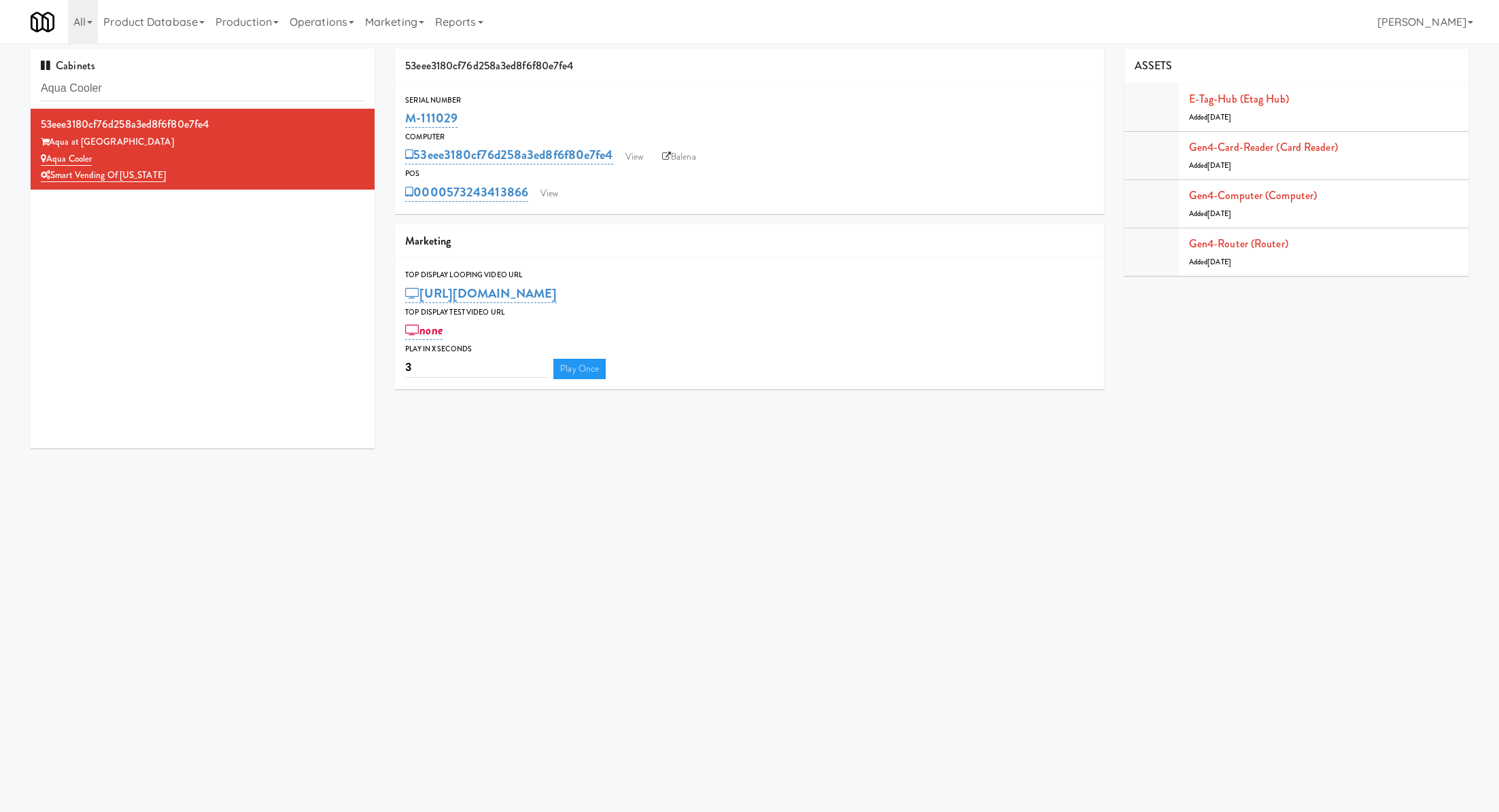
click at [199, 83] on input "Aqua Cooler" at bounding box center [202, 89] width 324 height 25
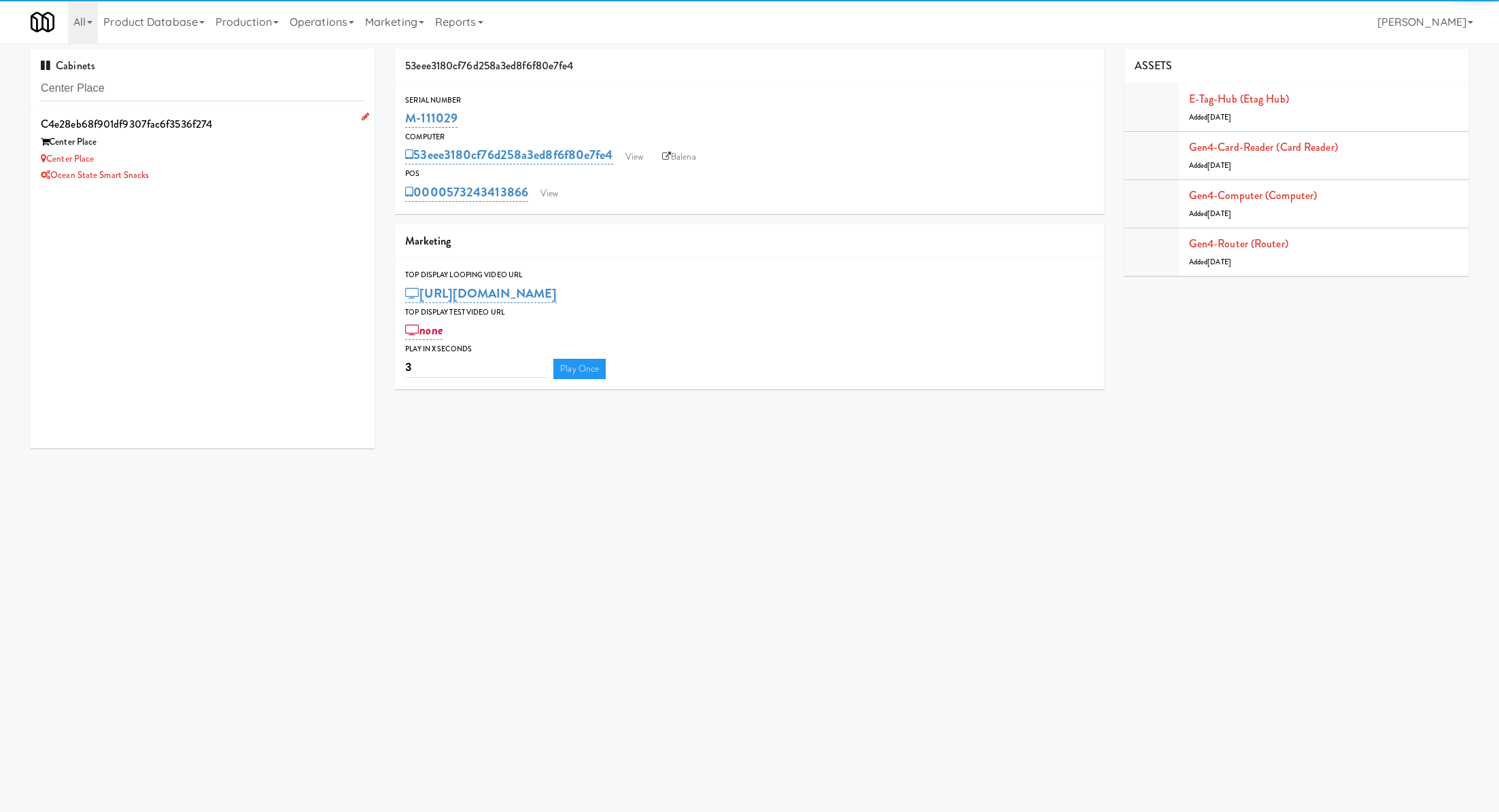
type input "Center Place"
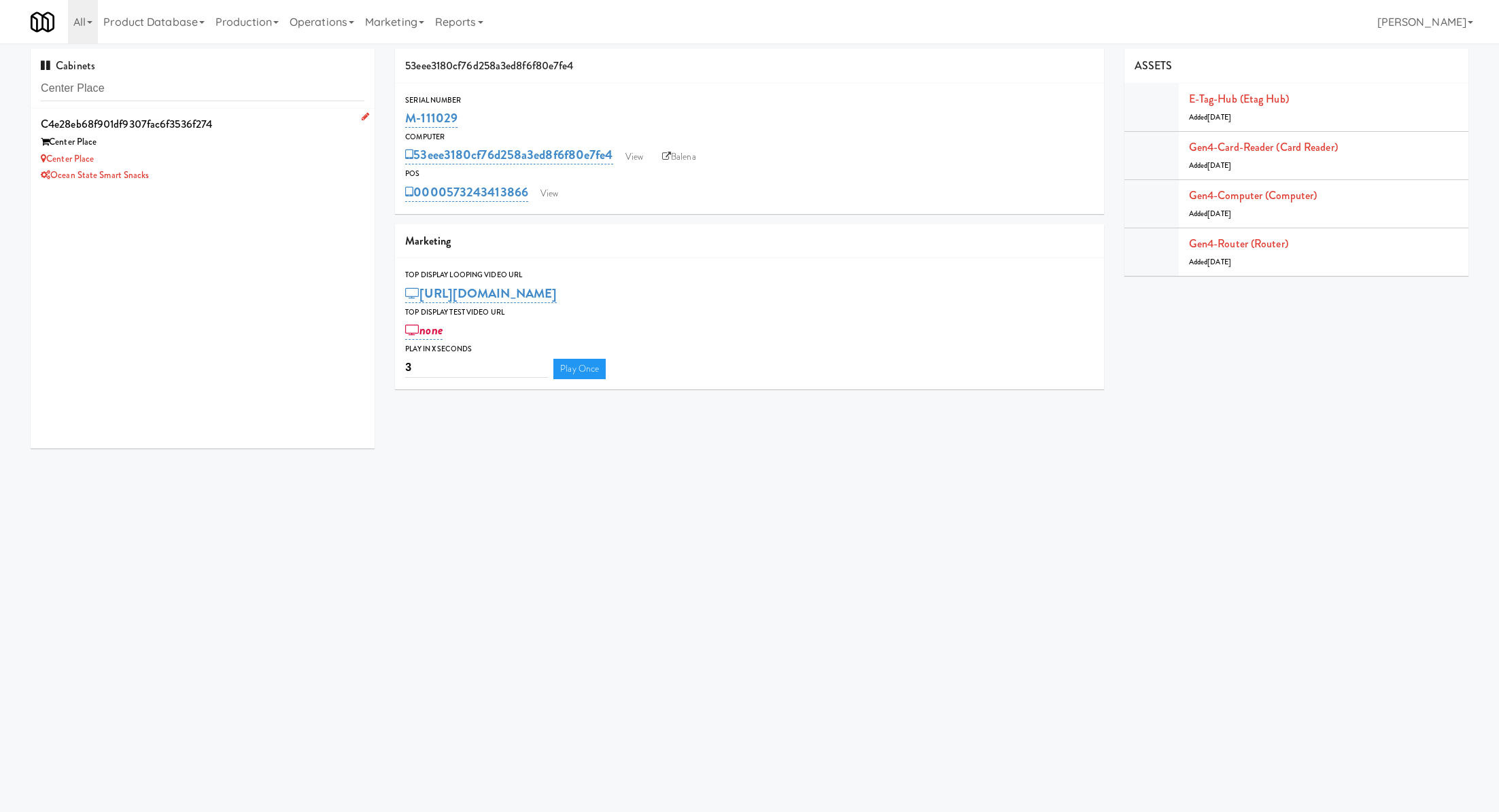
click at [303, 154] on div "Center Place" at bounding box center [202, 159] width 324 height 17
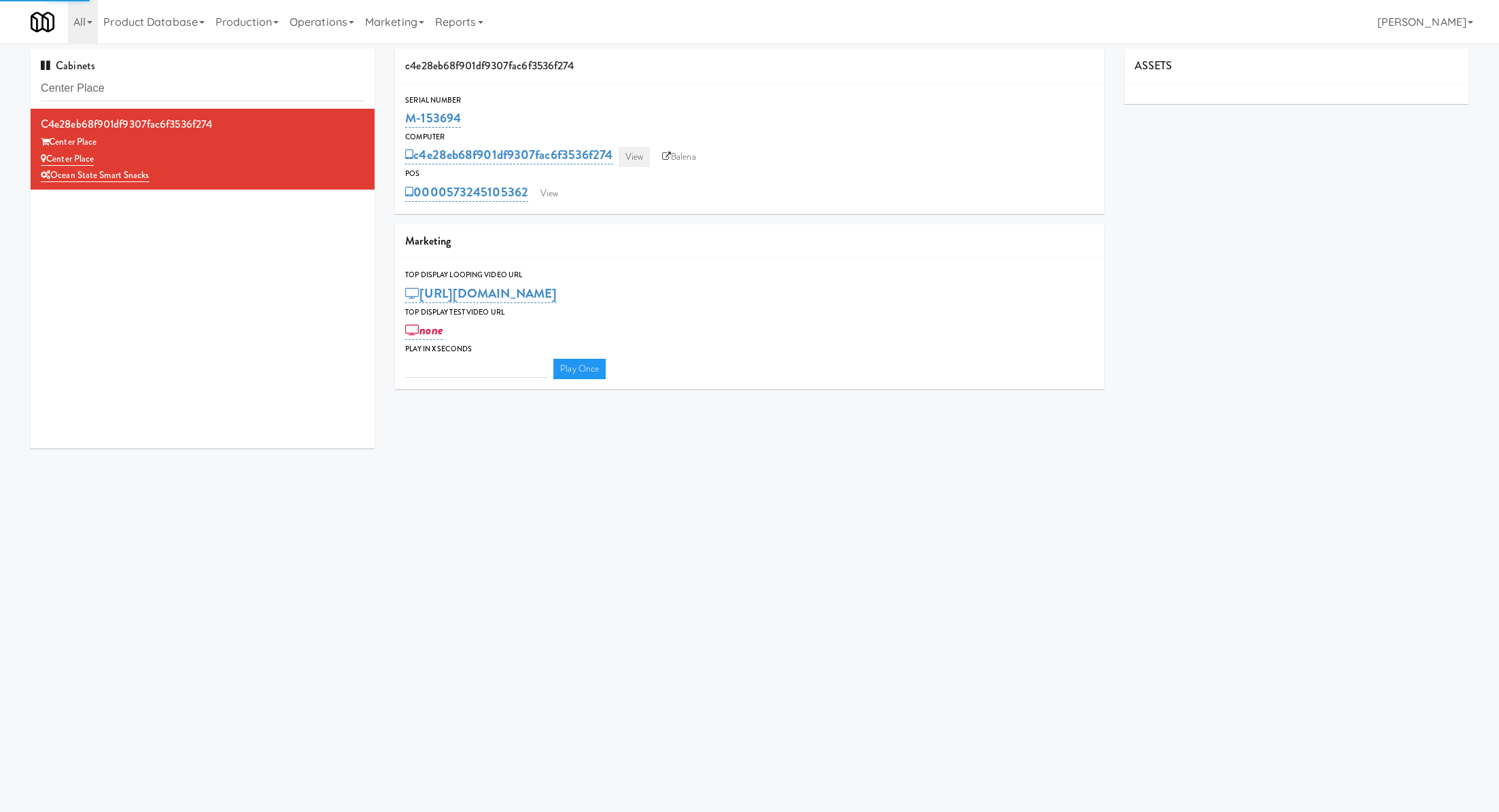
type input "3"
click at [635, 151] on link "View" at bounding box center [633, 157] width 31 height 20
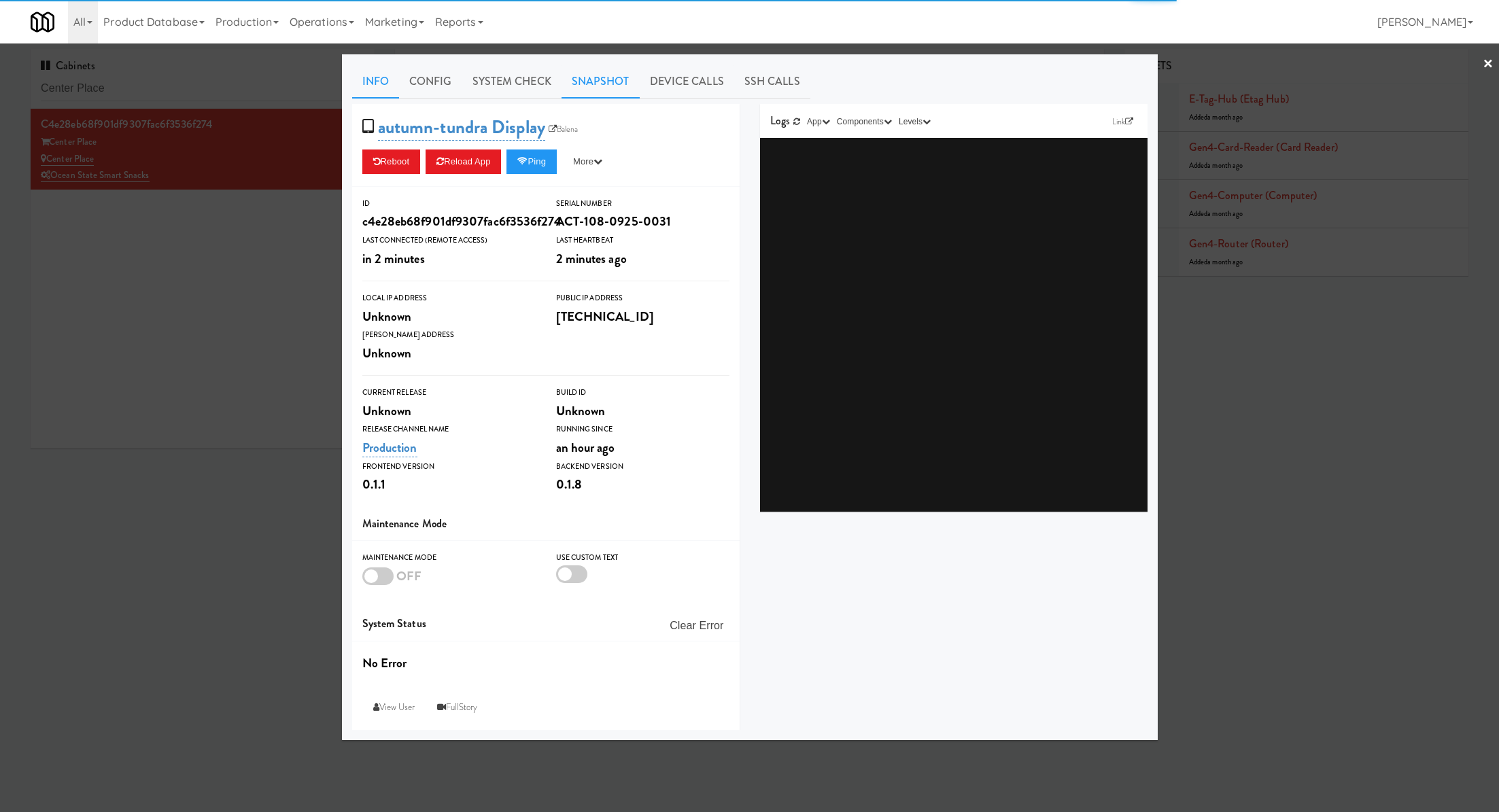
click at [572, 84] on link "Snapshot" at bounding box center [600, 82] width 78 height 34
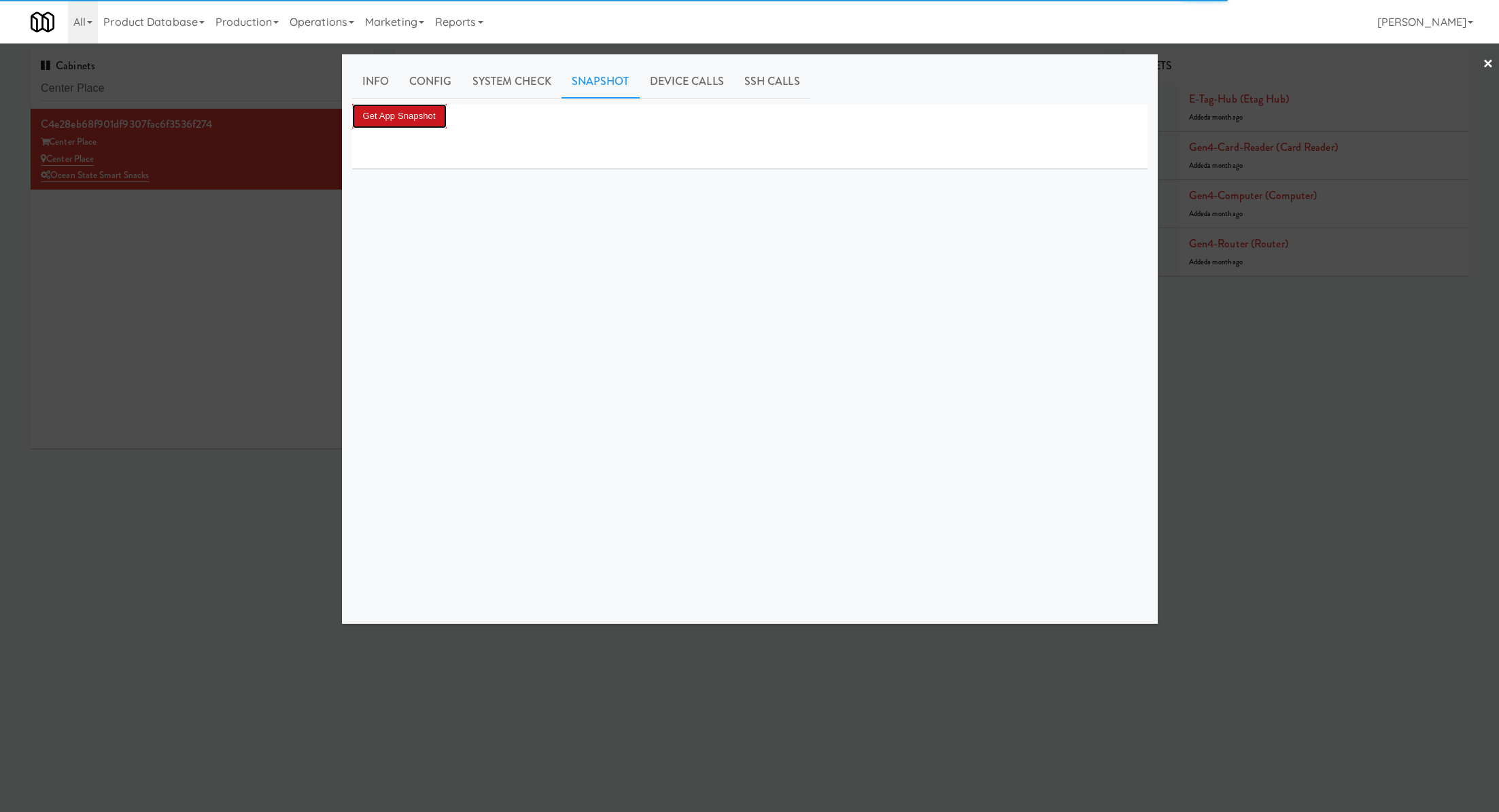
click at [433, 105] on button "Get App Snapshot" at bounding box center [399, 116] width 95 height 25
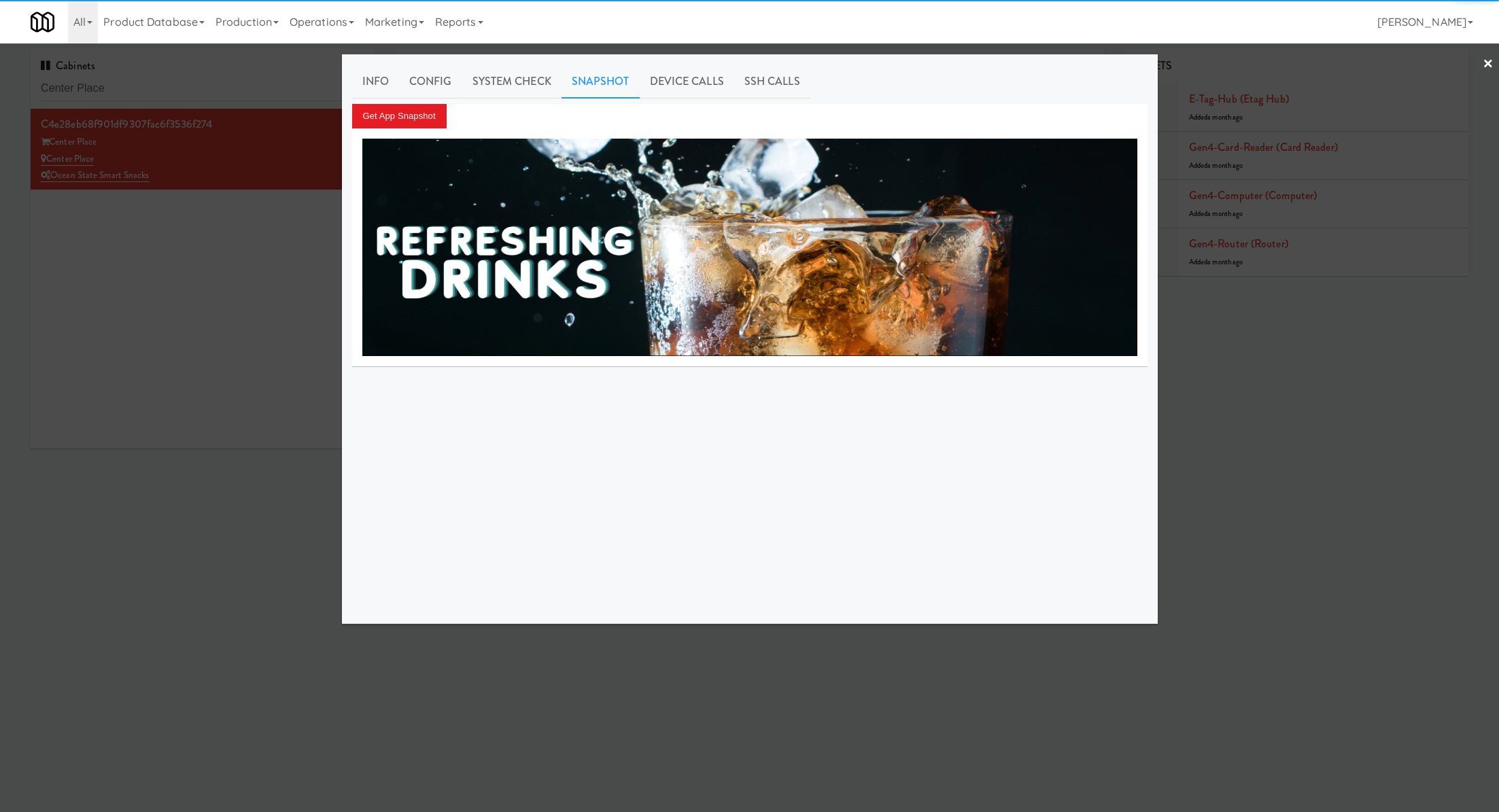
click at [271, 252] on div at bounding box center [750, 406] width 1499 height 812
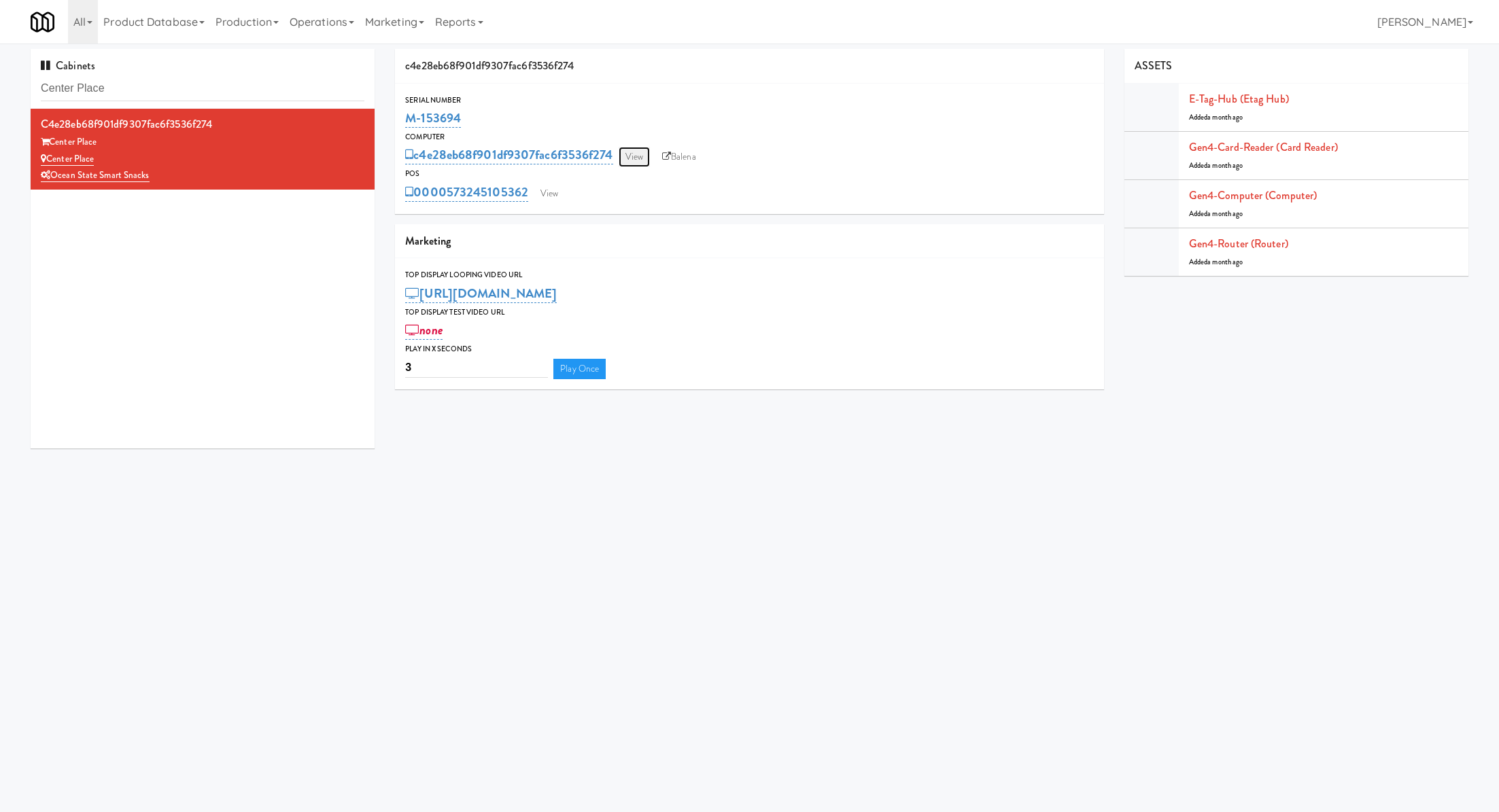
click at [647, 152] on link "View" at bounding box center [633, 157] width 31 height 20
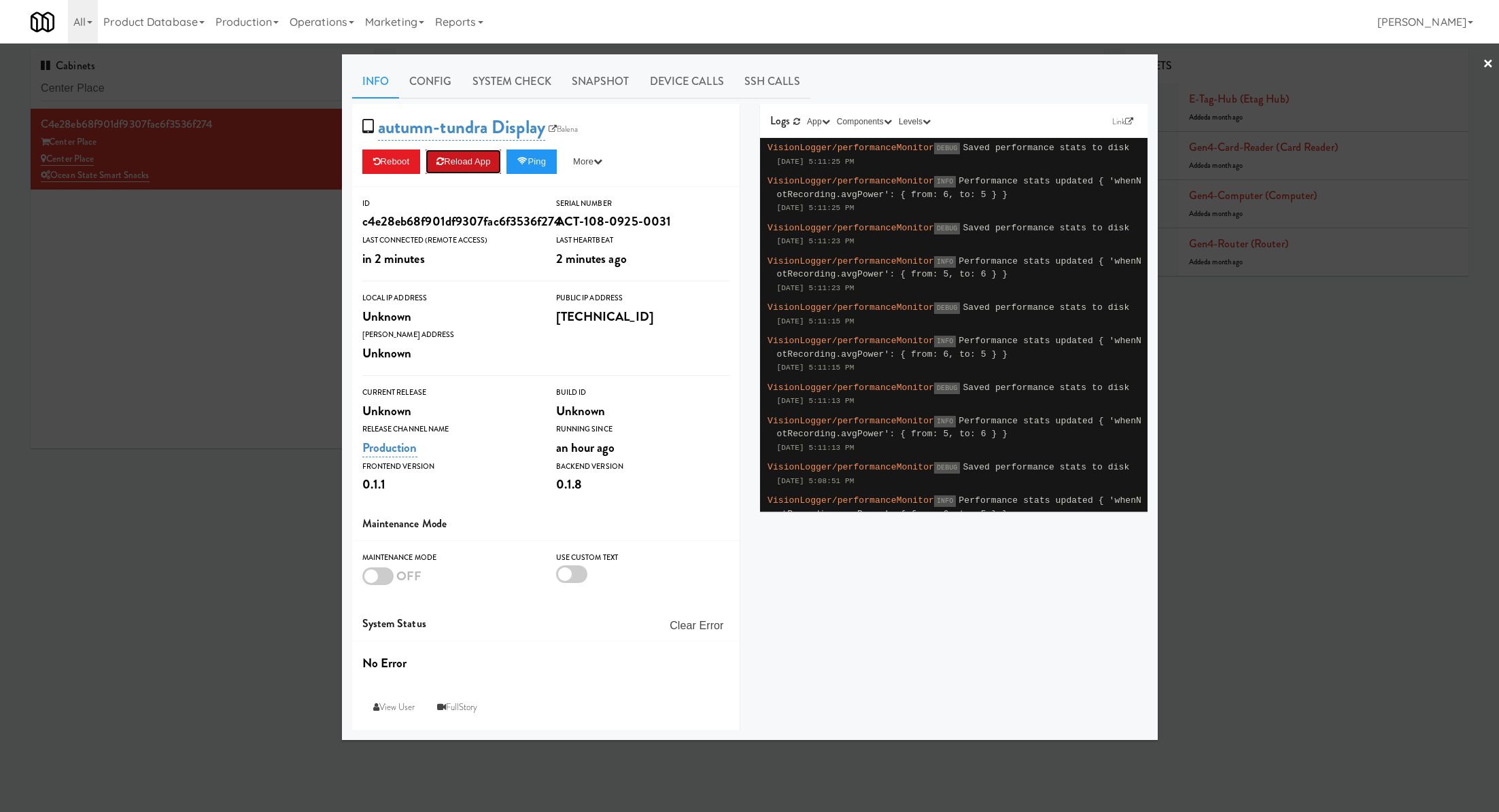
click at [476, 166] on button "Reload App" at bounding box center [463, 162] width 75 height 25
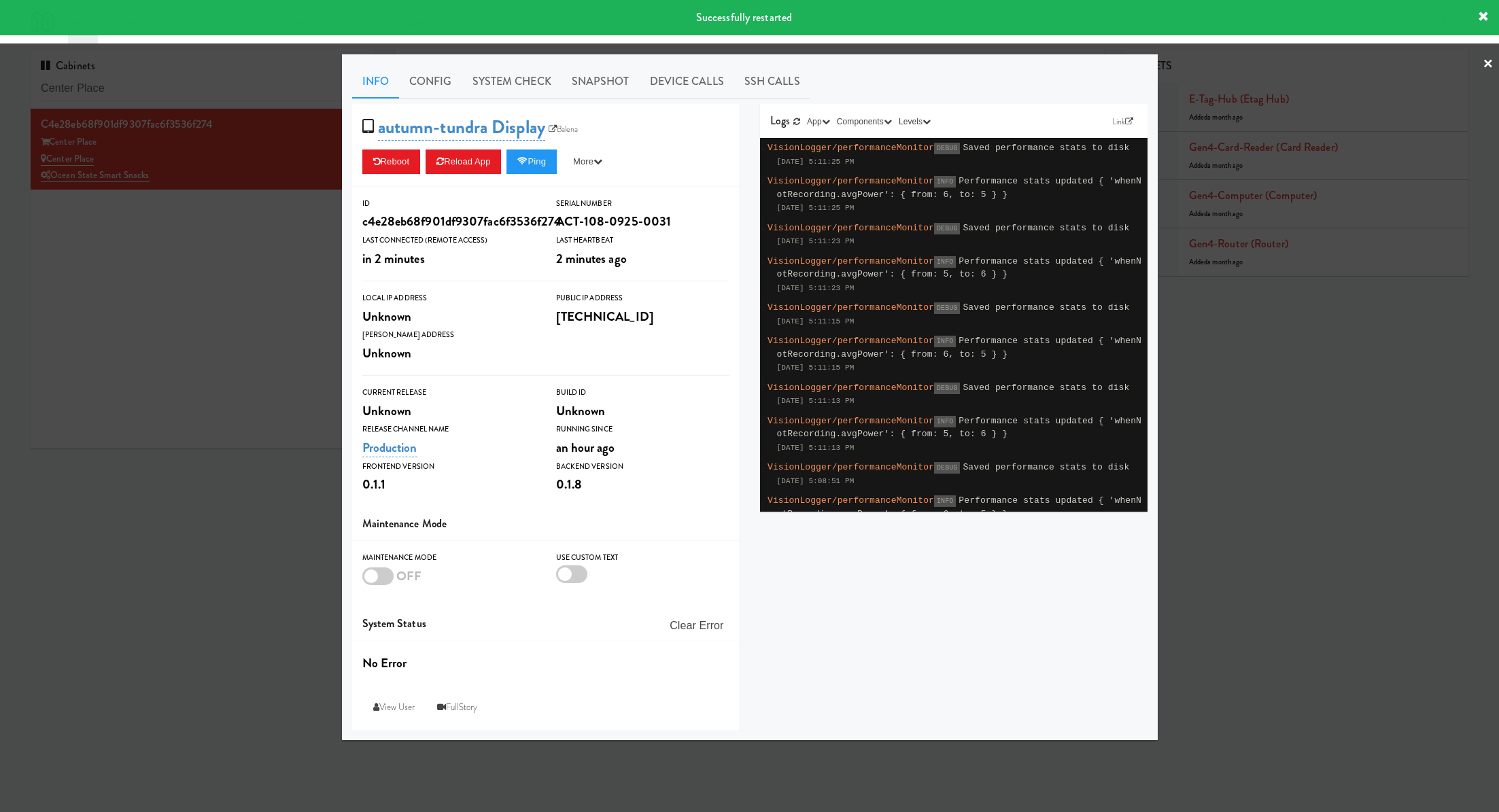
click at [266, 218] on div at bounding box center [750, 406] width 1499 height 812
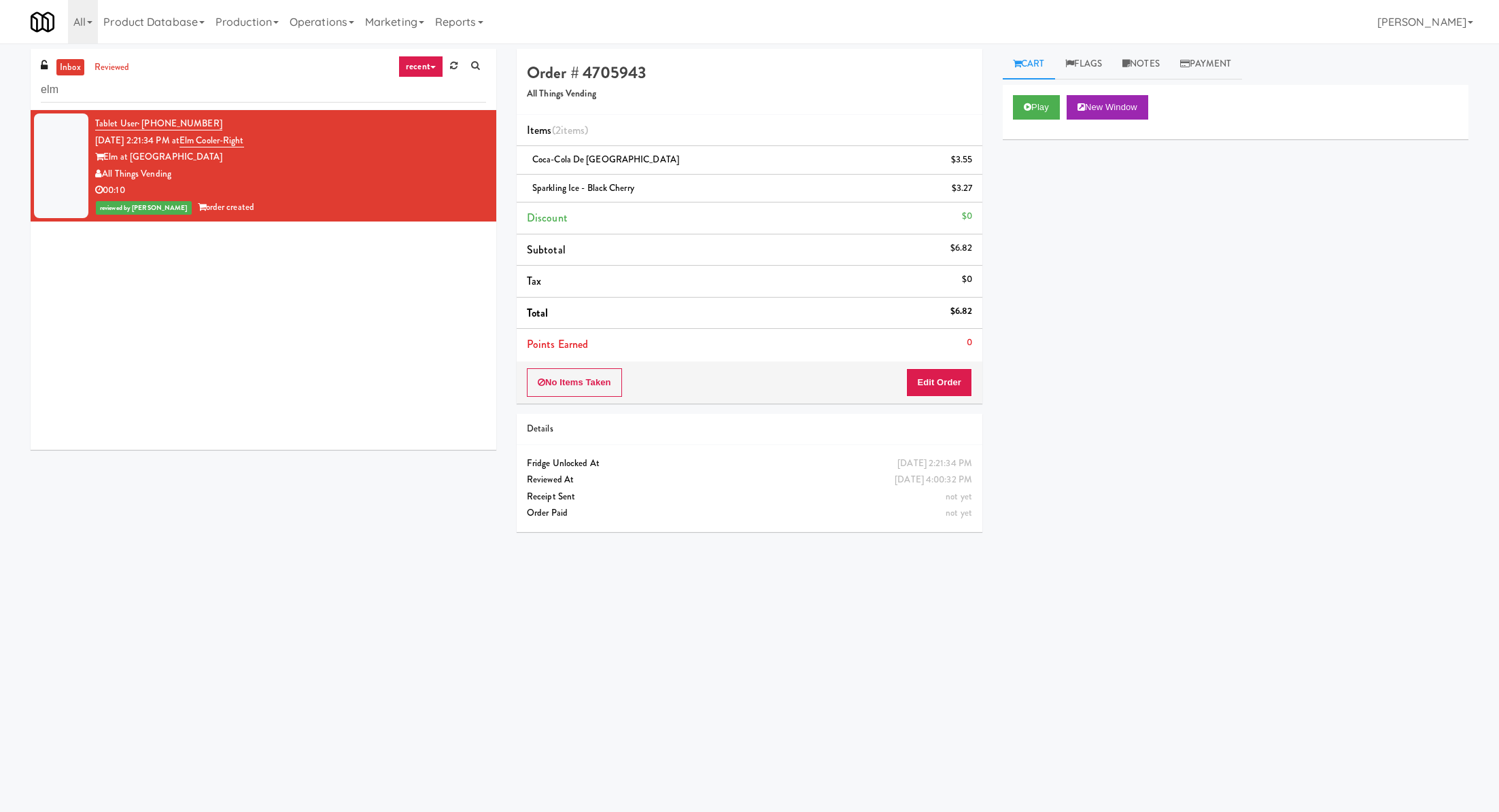
click at [73, 93] on input "elm" at bounding box center [263, 90] width 445 height 25
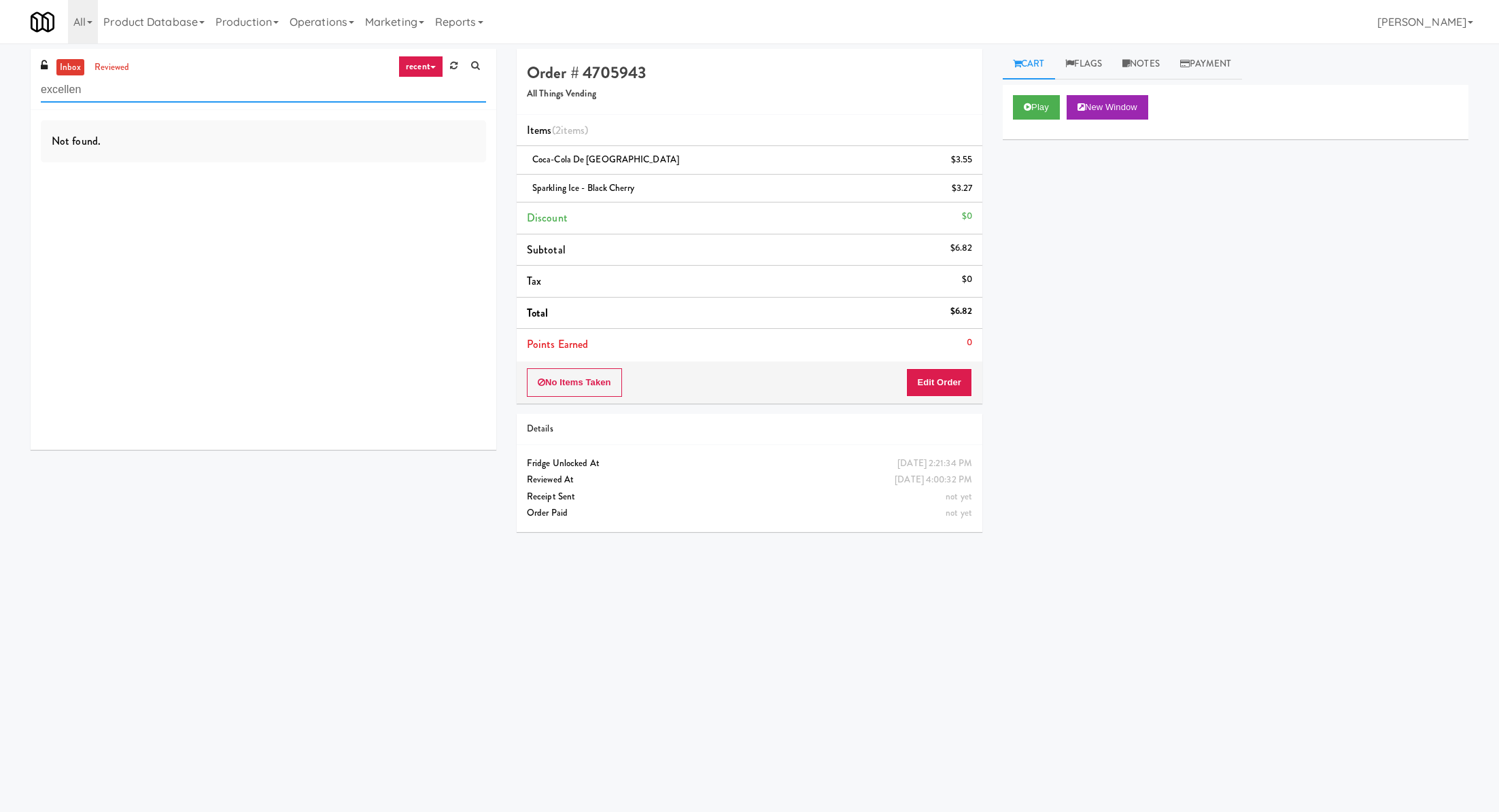
click at [98, 83] on input "excellen" at bounding box center [263, 90] width 445 height 25
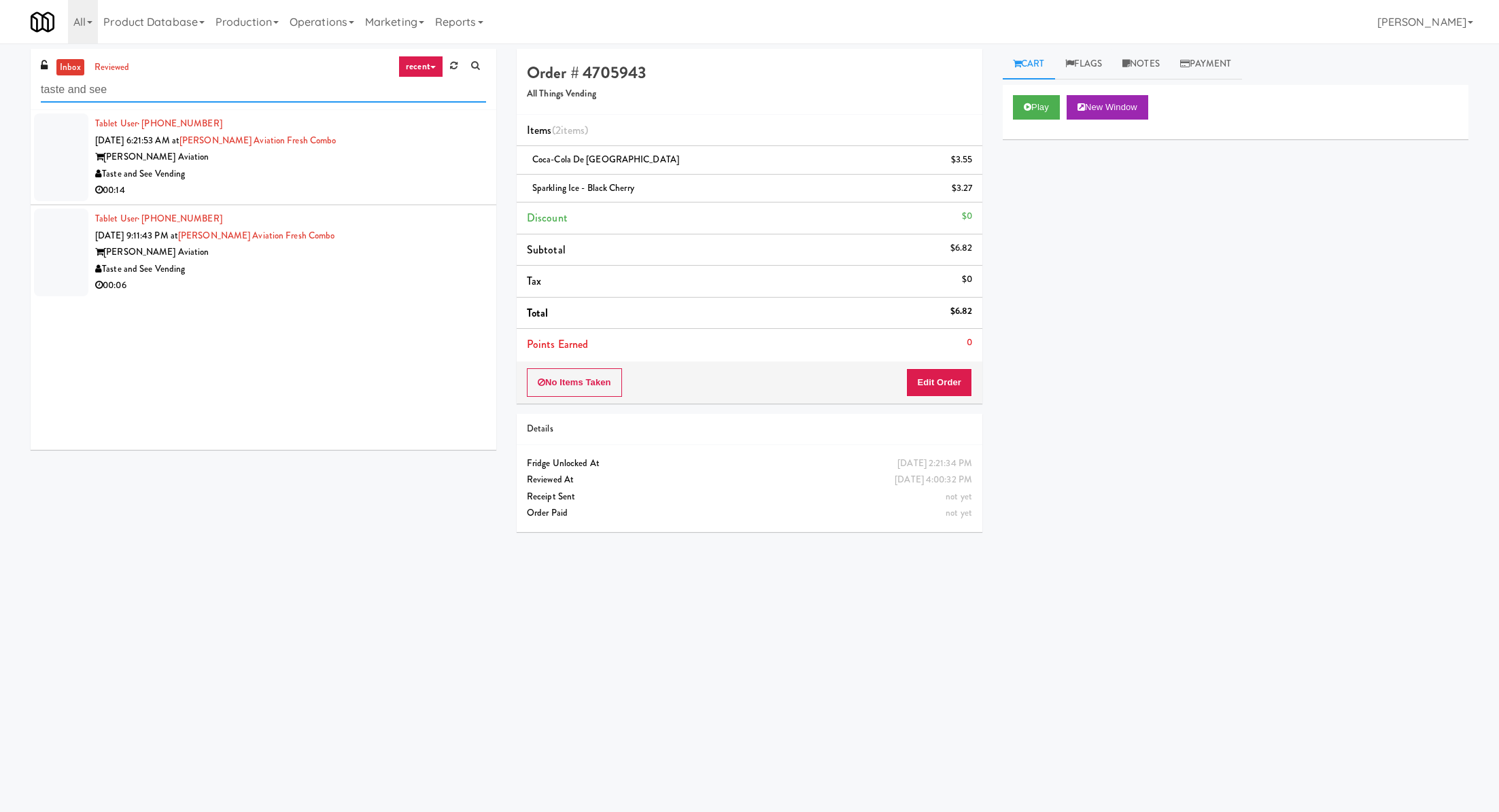
type input "taste and see"
click at [311, 189] on div "00:14" at bounding box center [290, 190] width 391 height 17
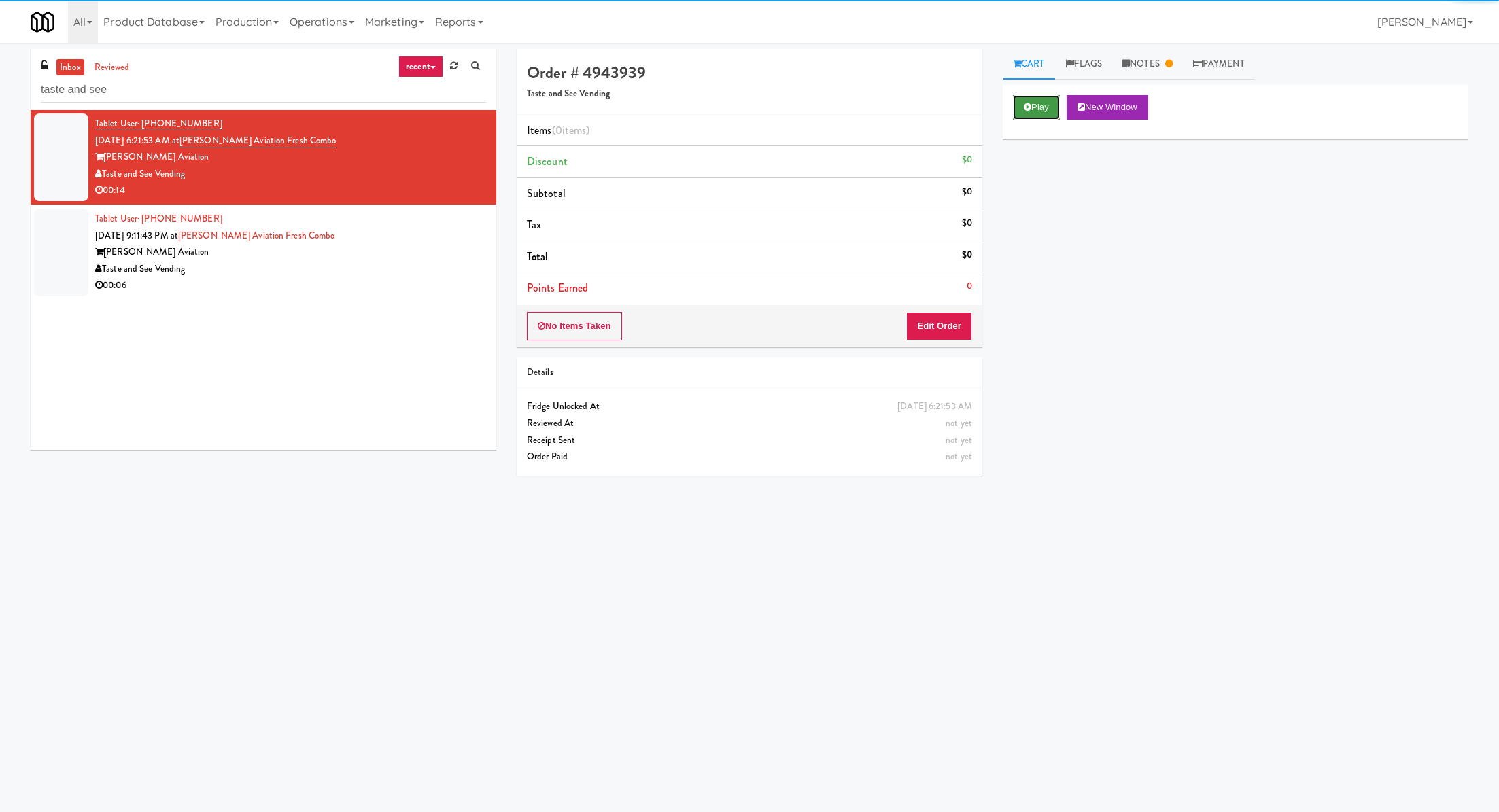
click at [1038, 118] on button "Play" at bounding box center [1036, 107] width 47 height 25
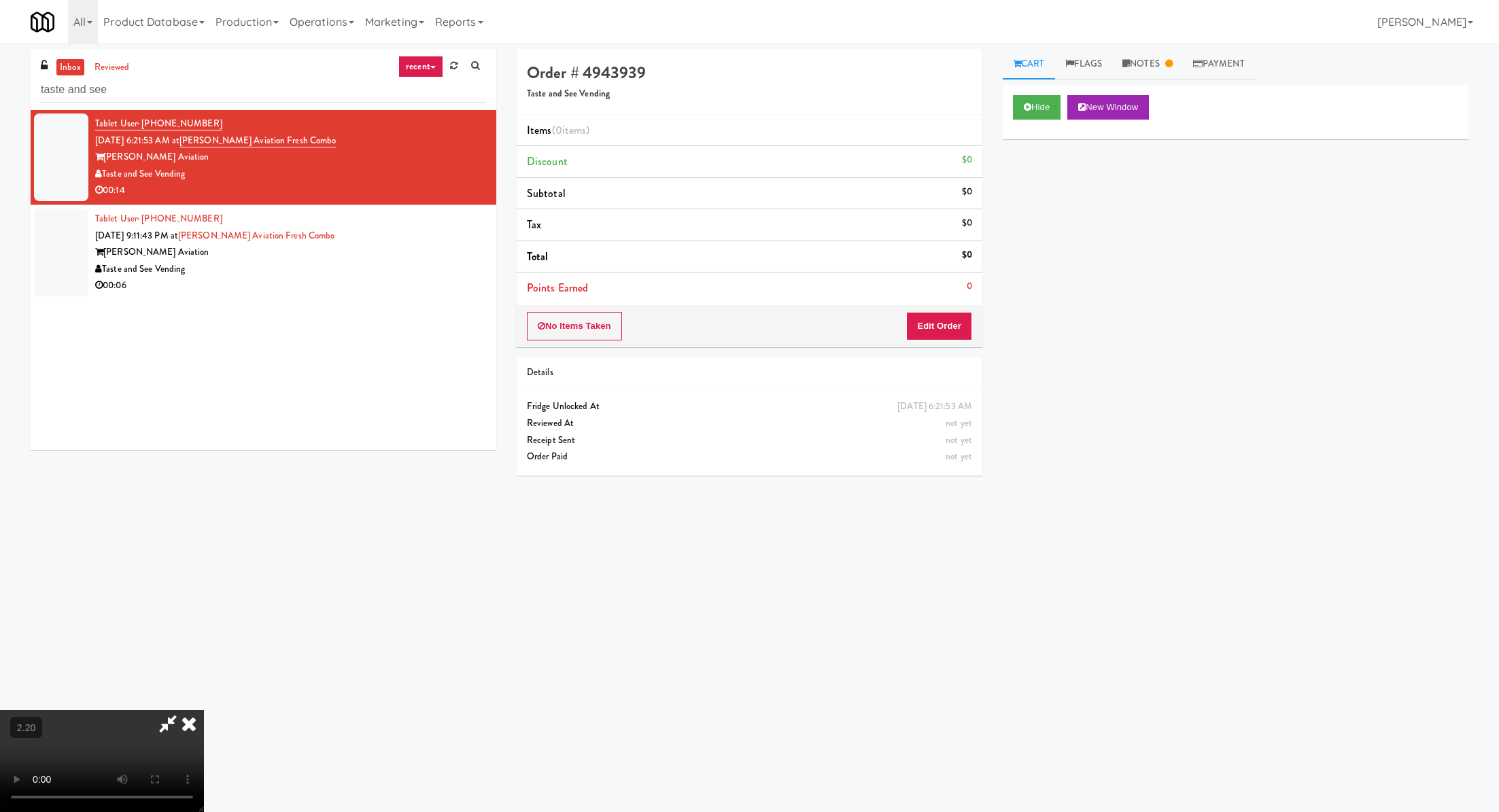
click at [204, 710] on icon at bounding box center [189, 723] width 30 height 27
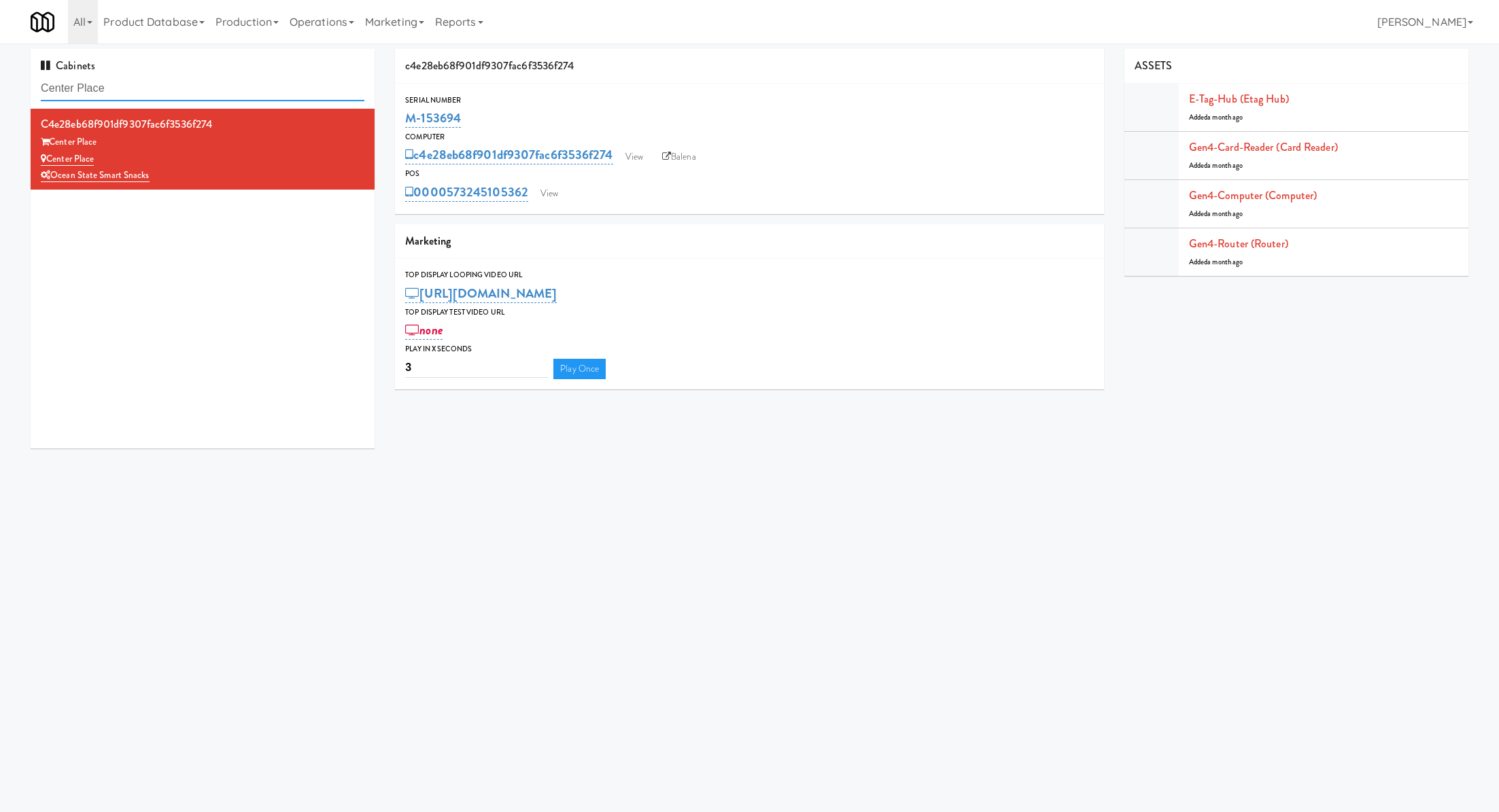
click at [200, 89] on input "Center Place" at bounding box center [202, 89] width 324 height 25
paste input "La Plaza - Pantry"
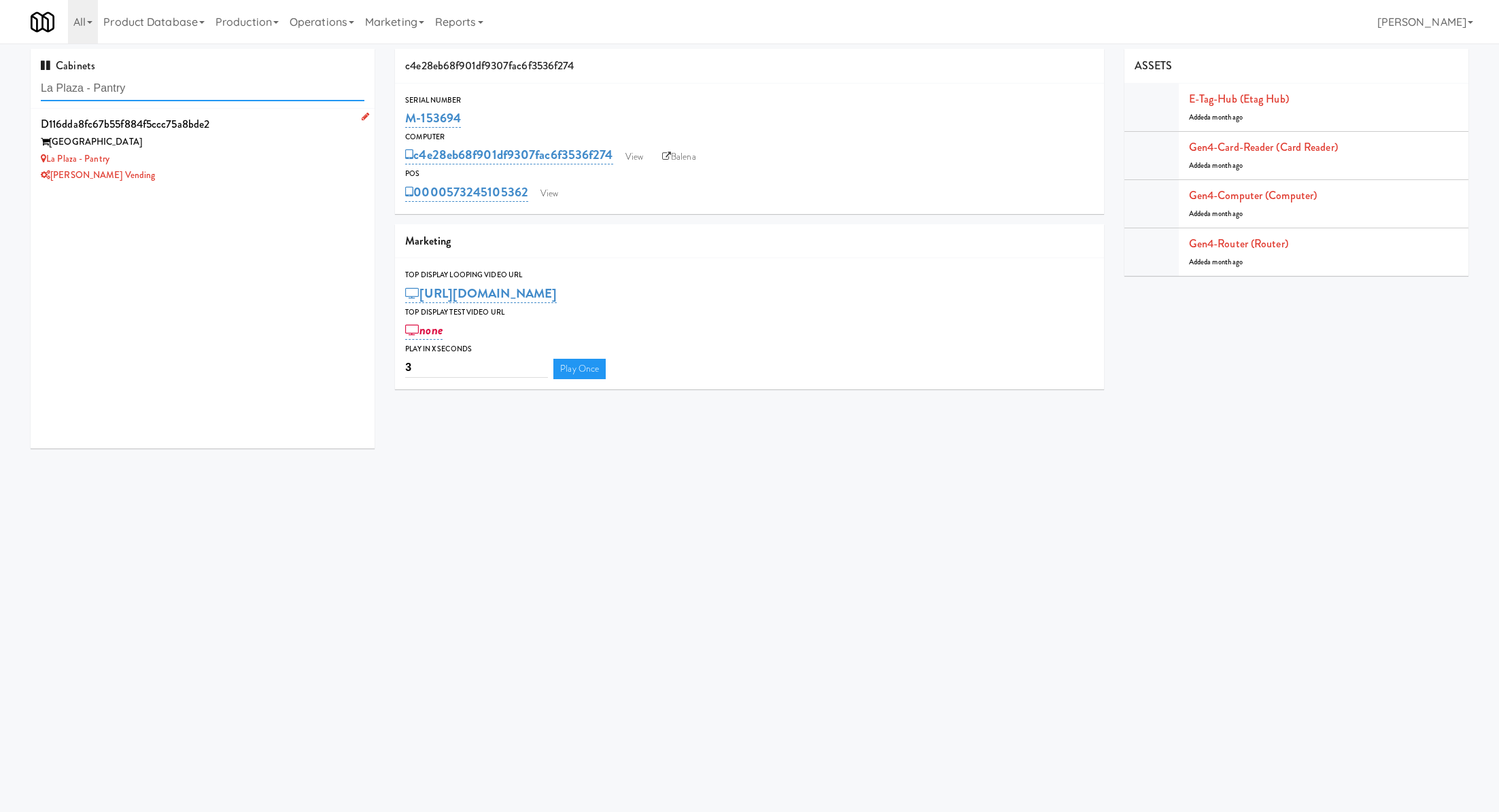
type input "La Plaza - Pantry"
click at [213, 151] on div "La Plaza - Pantry" at bounding box center [202, 159] width 324 height 17
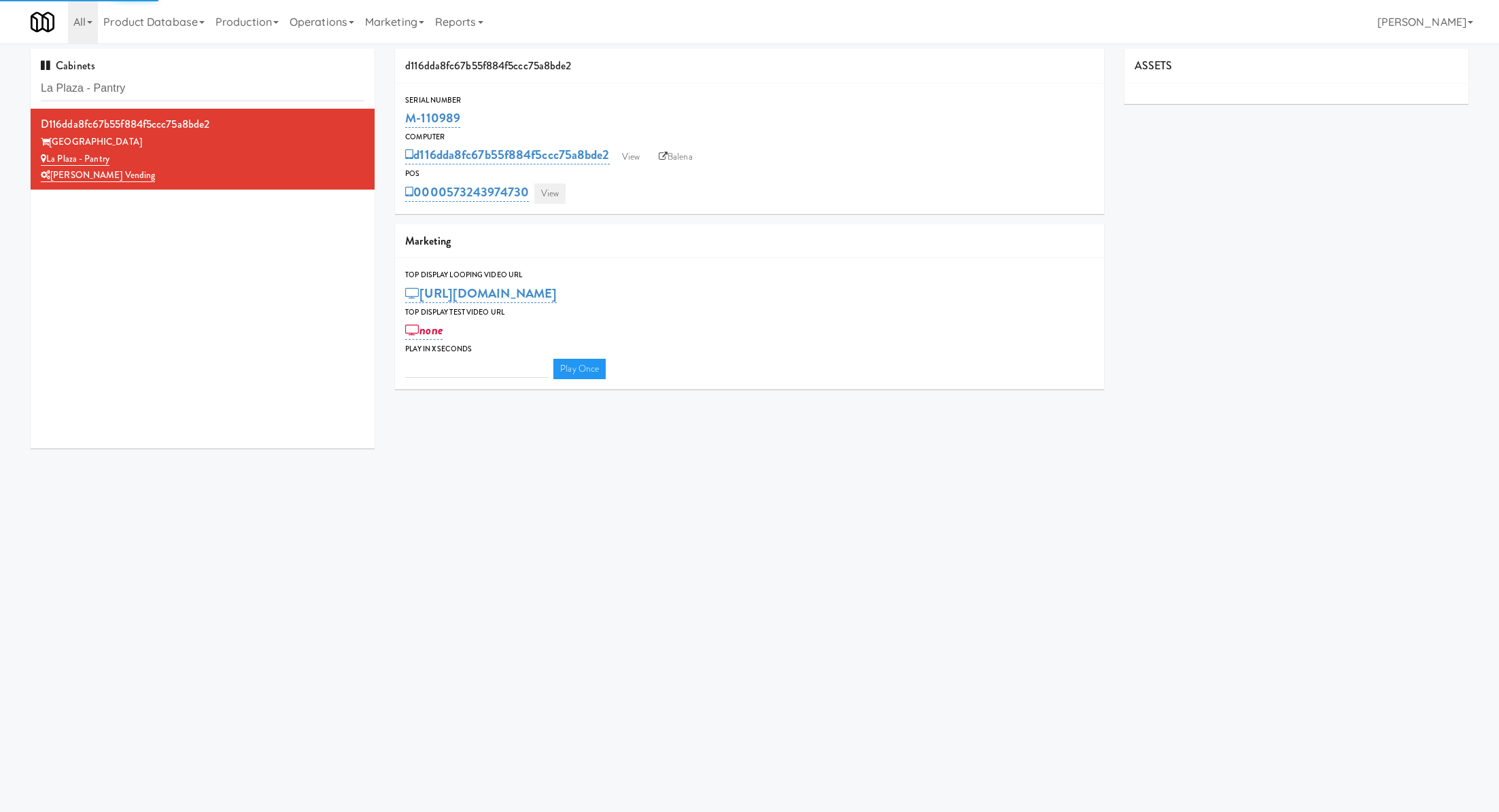
type input "3"
click at [551, 188] on link "View" at bounding box center [549, 193] width 31 height 20
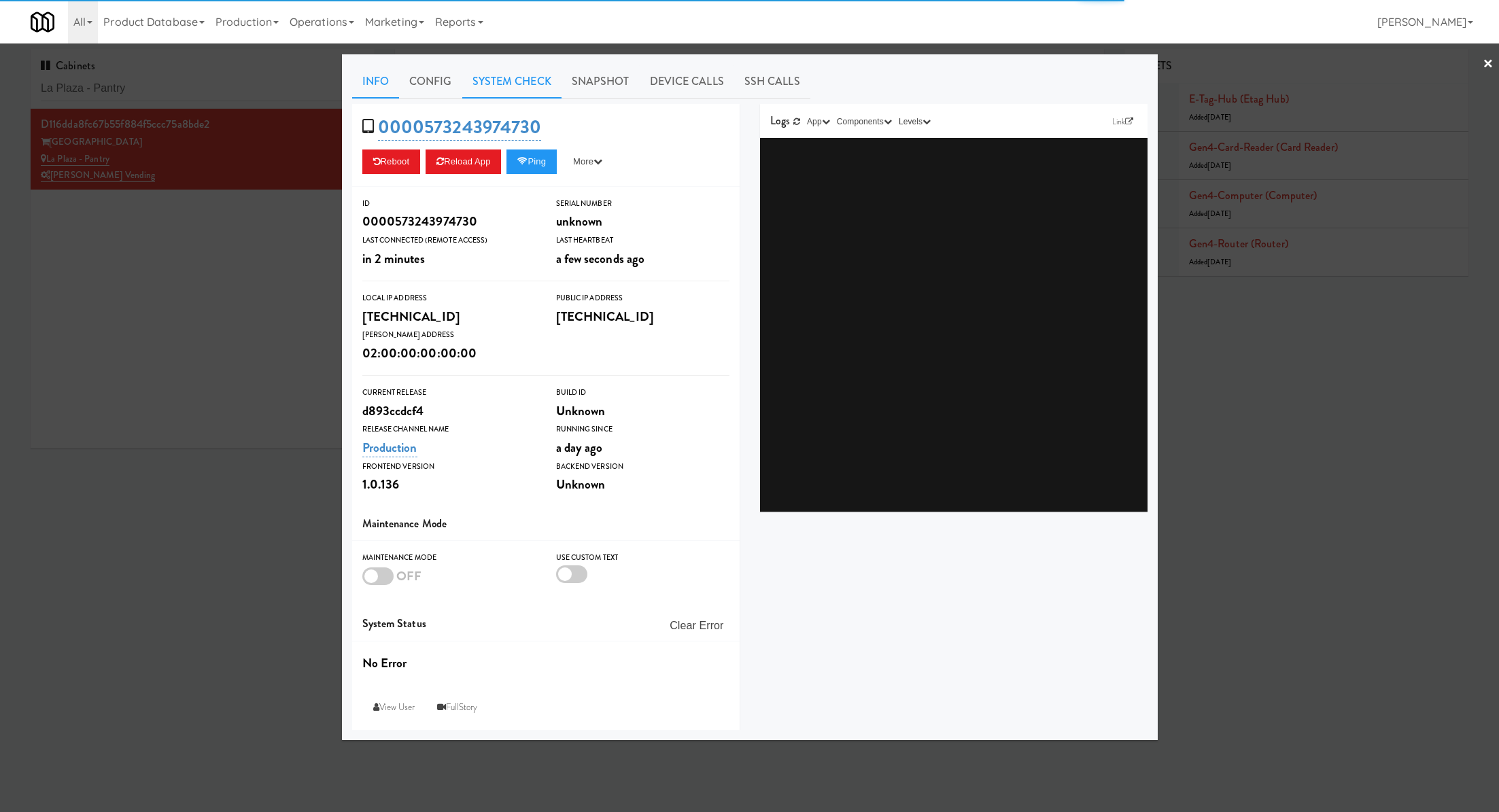
click at [489, 86] on link "System Check" at bounding box center [512, 82] width 99 height 34
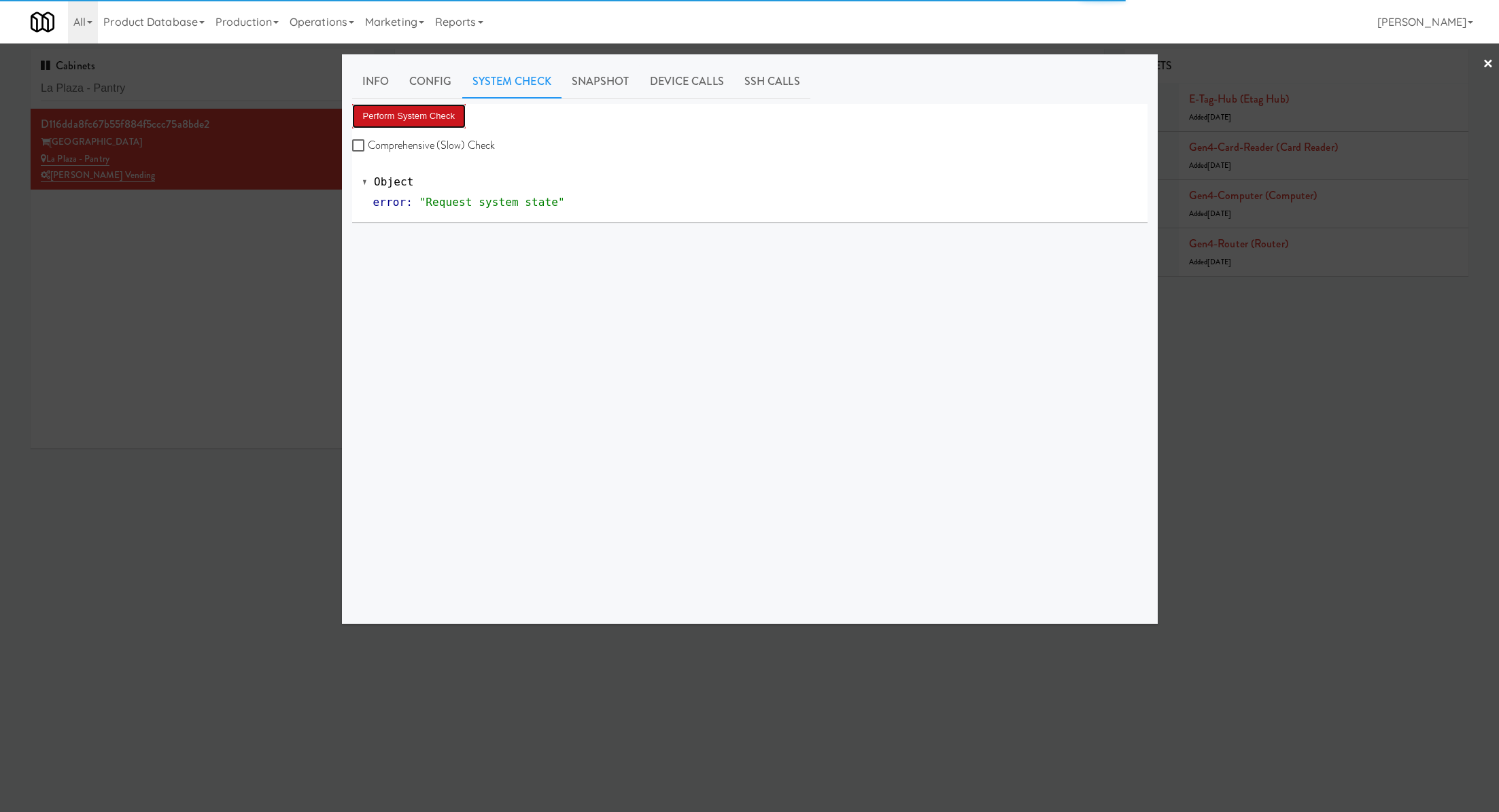
click at [446, 110] on button "Perform System Check" at bounding box center [409, 116] width 114 height 25
